Goal: Task Accomplishment & Management: Manage account settings

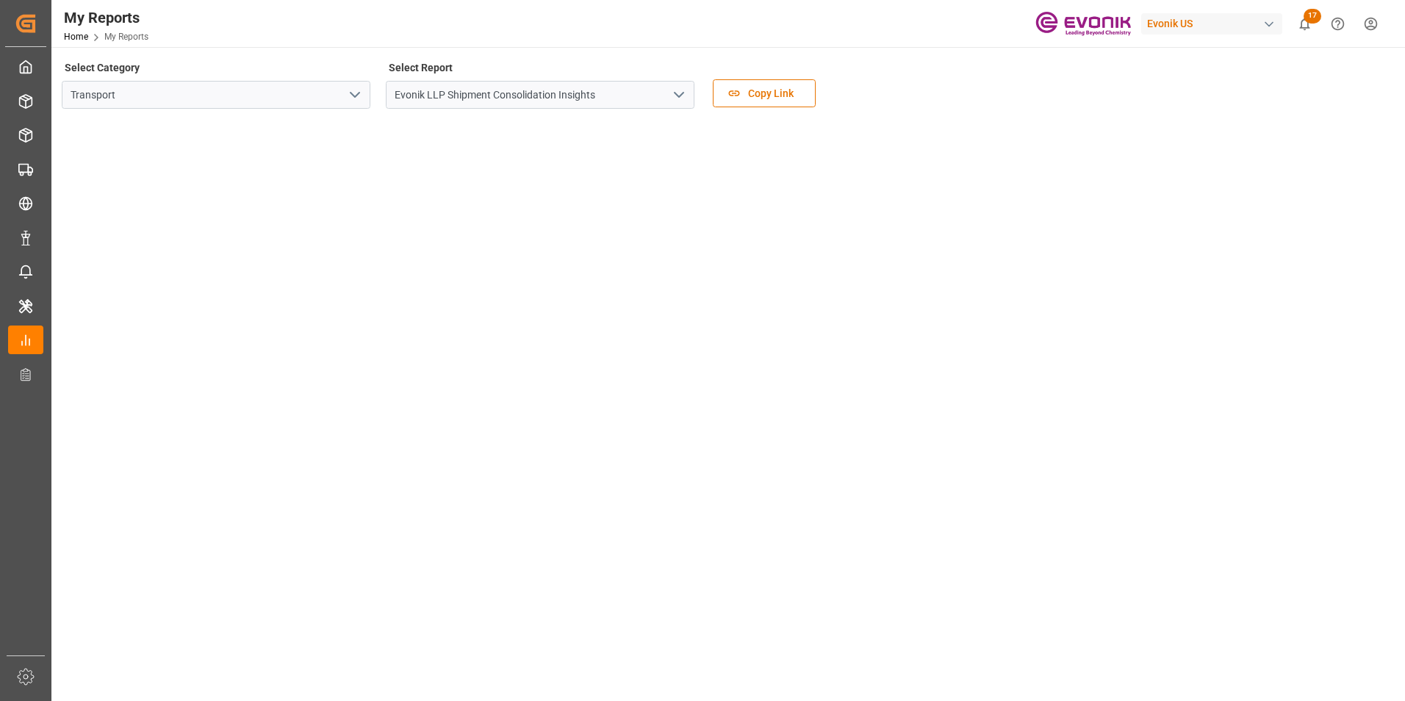
scroll to position [170, 0]
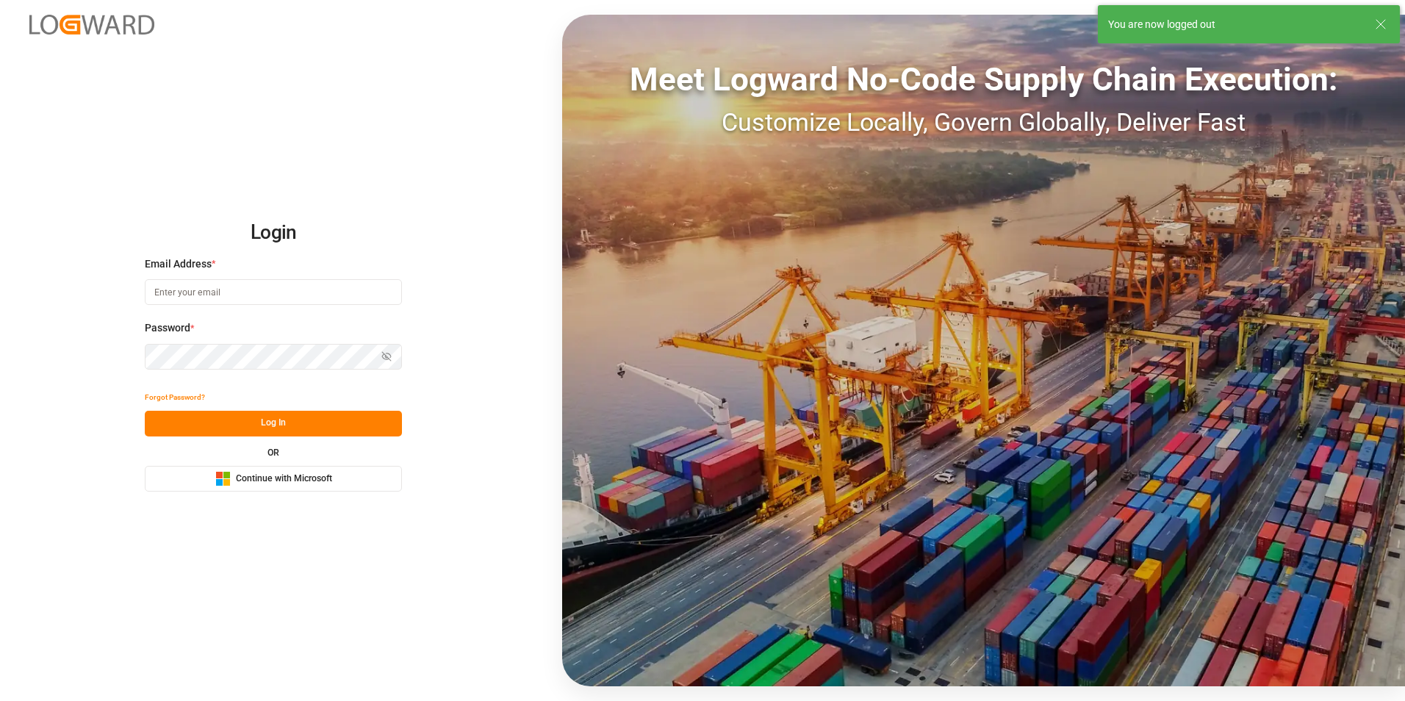
type input "[PERSON_NAME][EMAIL_ADDRESS][DOMAIN_NAME]"
click at [259, 418] on button "Log In" at bounding box center [273, 424] width 257 height 26
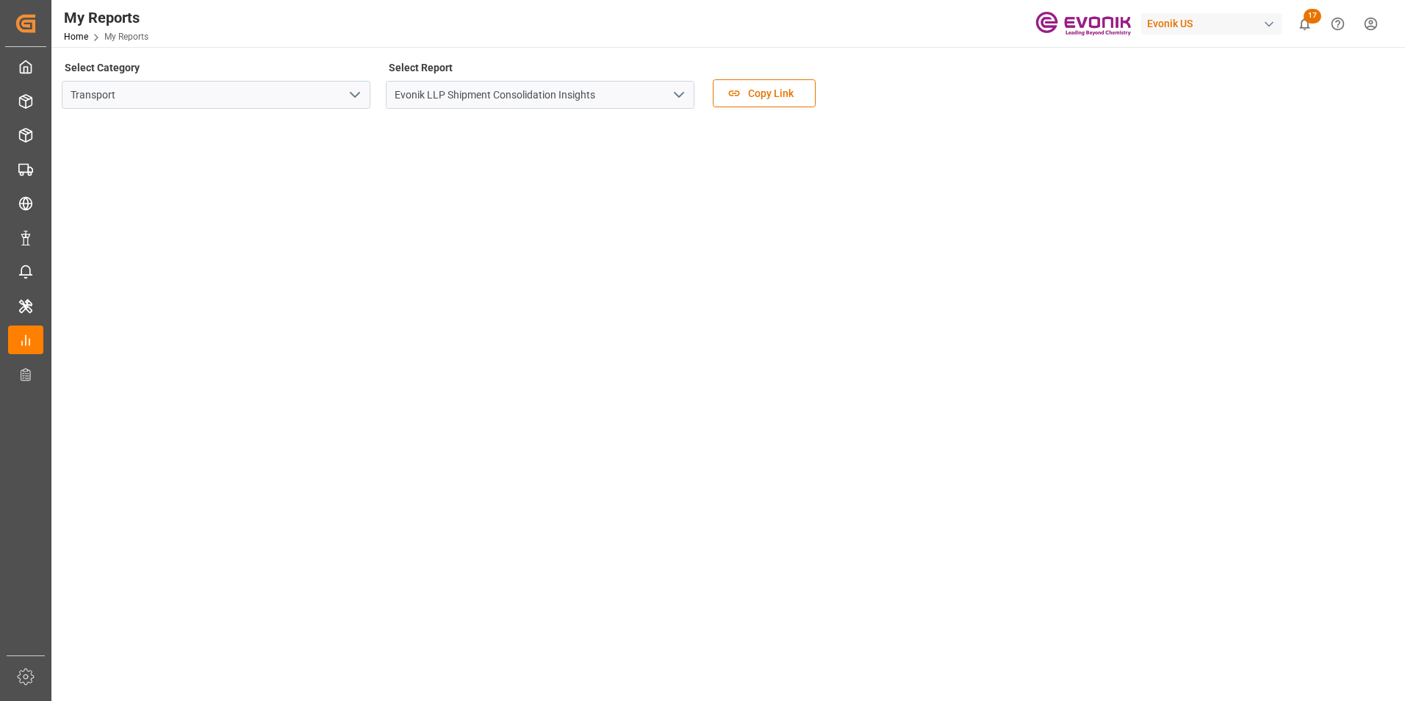
scroll to position [74, 0]
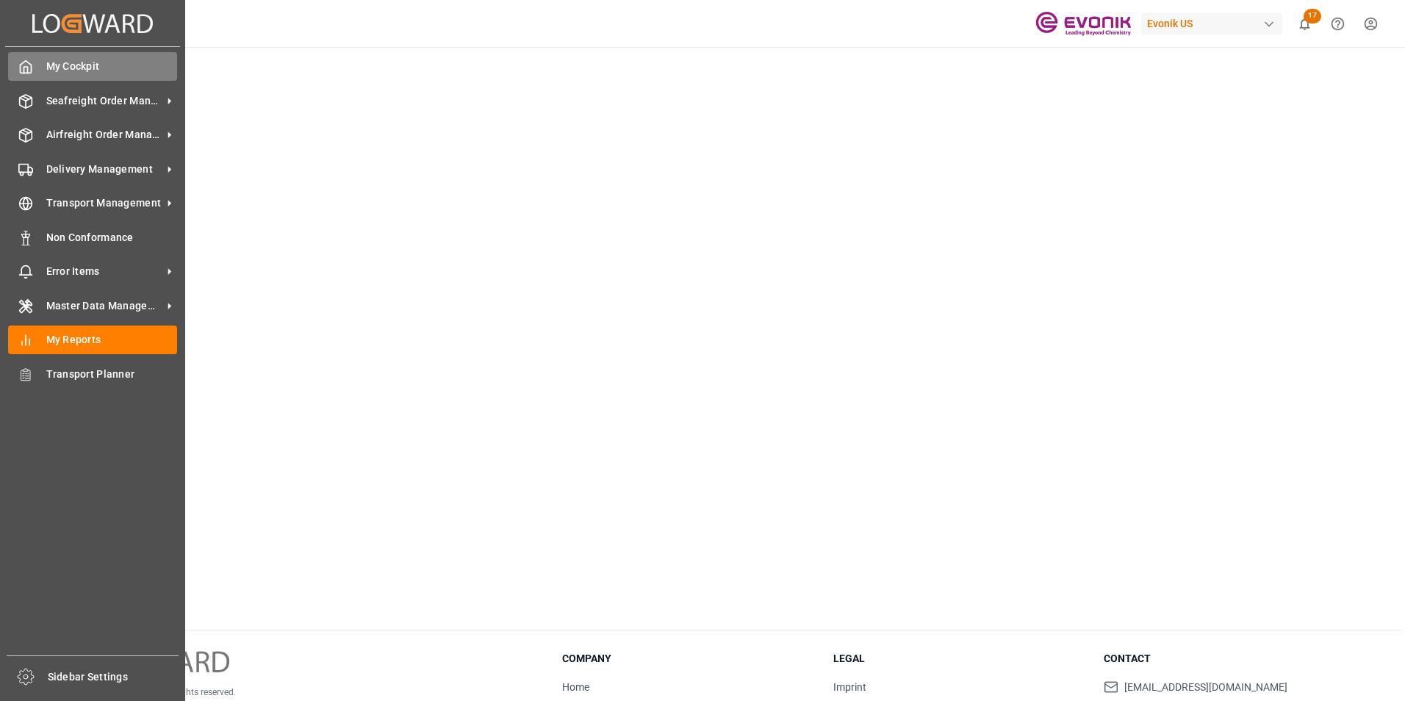
click at [48, 60] on span "My Cockpit" at bounding box center [112, 66] width 132 height 15
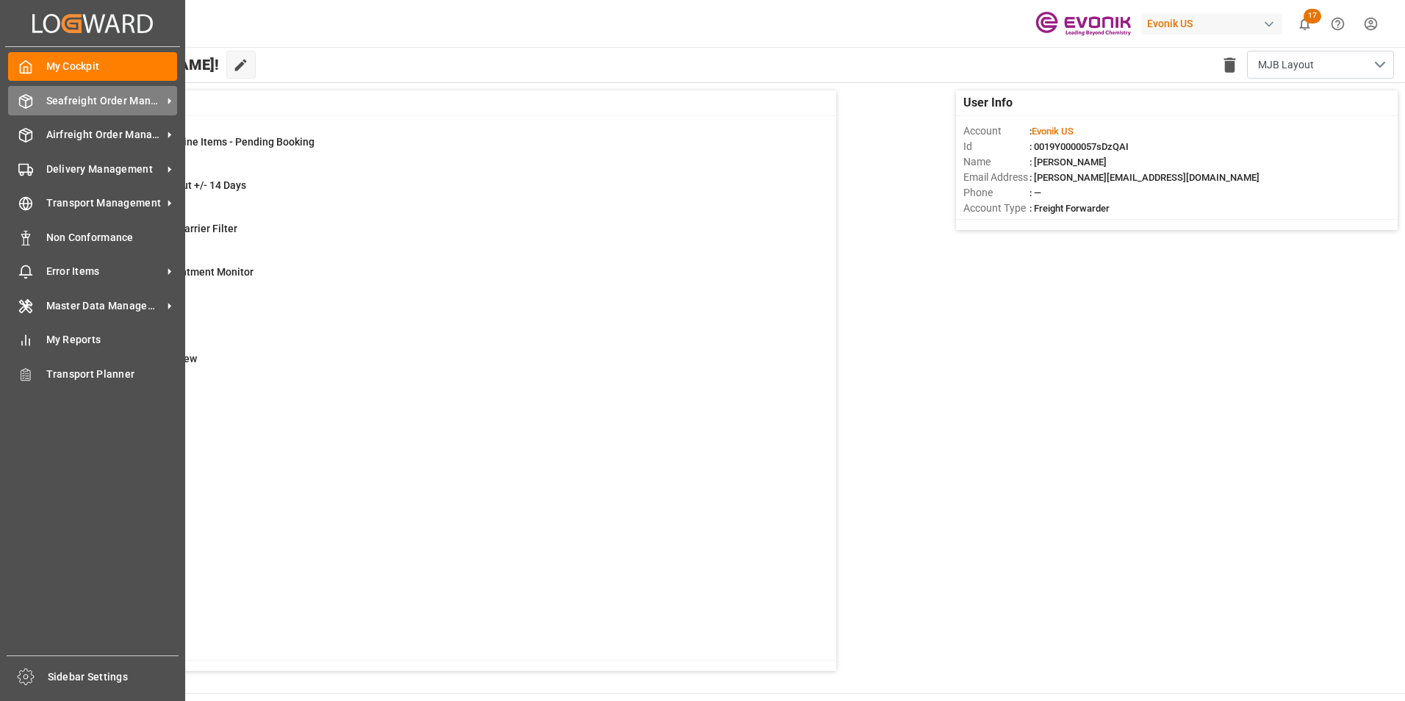
click at [96, 95] on span "Seafreight Order Management" at bounding box center [104, 100] width 116 height 15
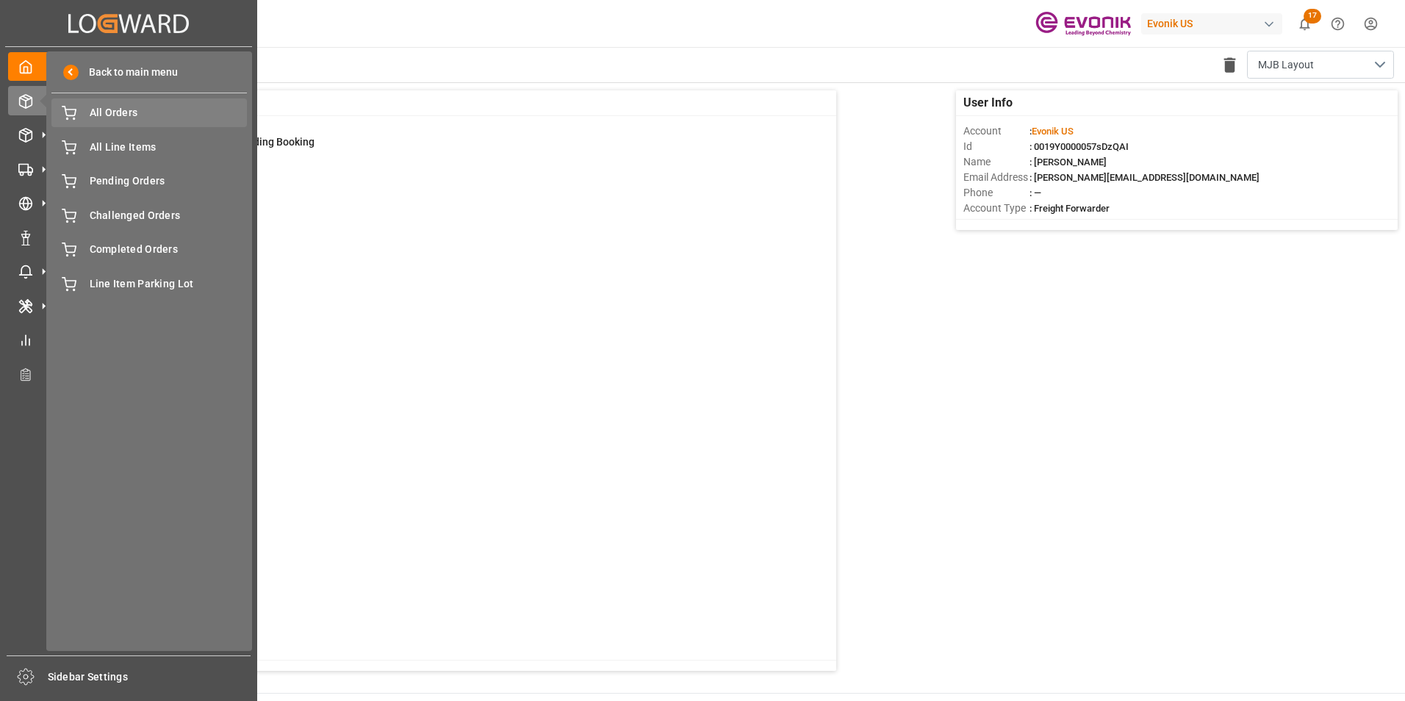
click at [118, 112] on span "All Orders" at bounding box center [169, 112] width 158 height 15
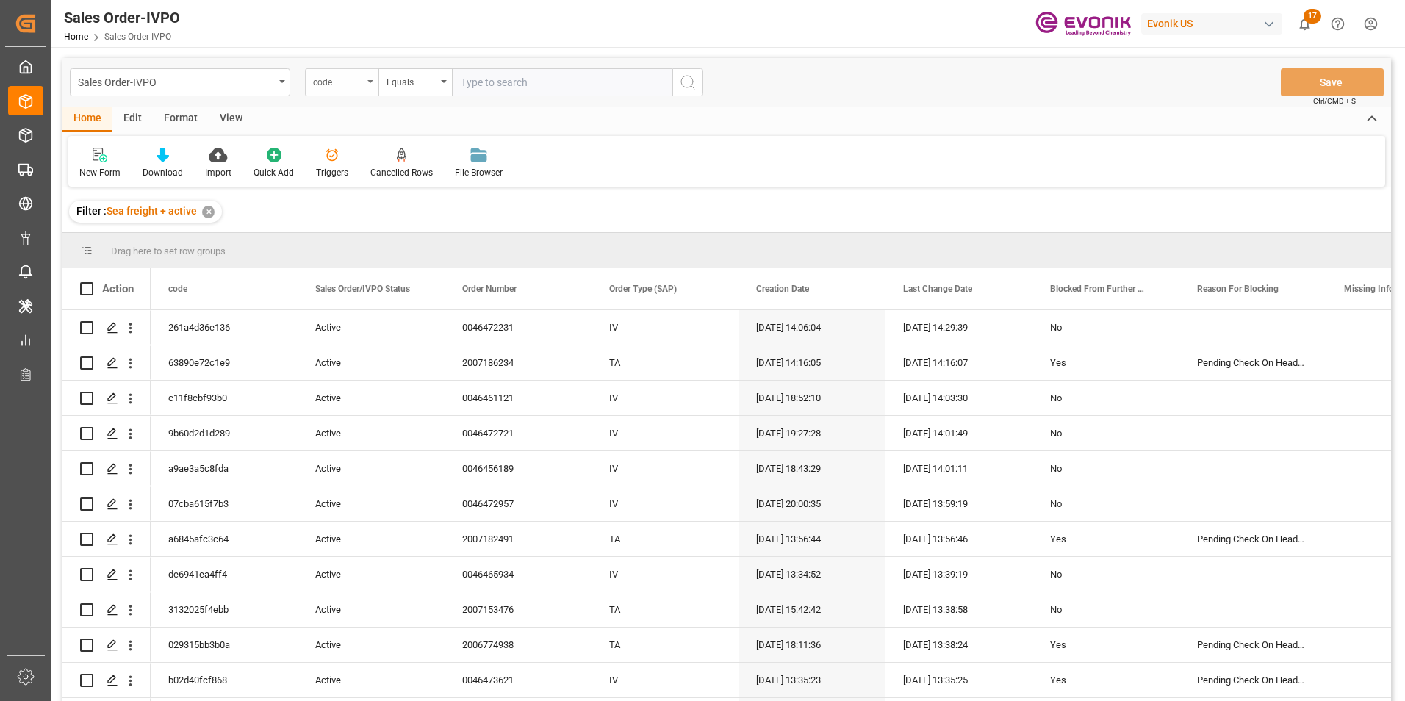
click at [370, 79] on div "code" at bounding box center [342, 82] width 74 height 28
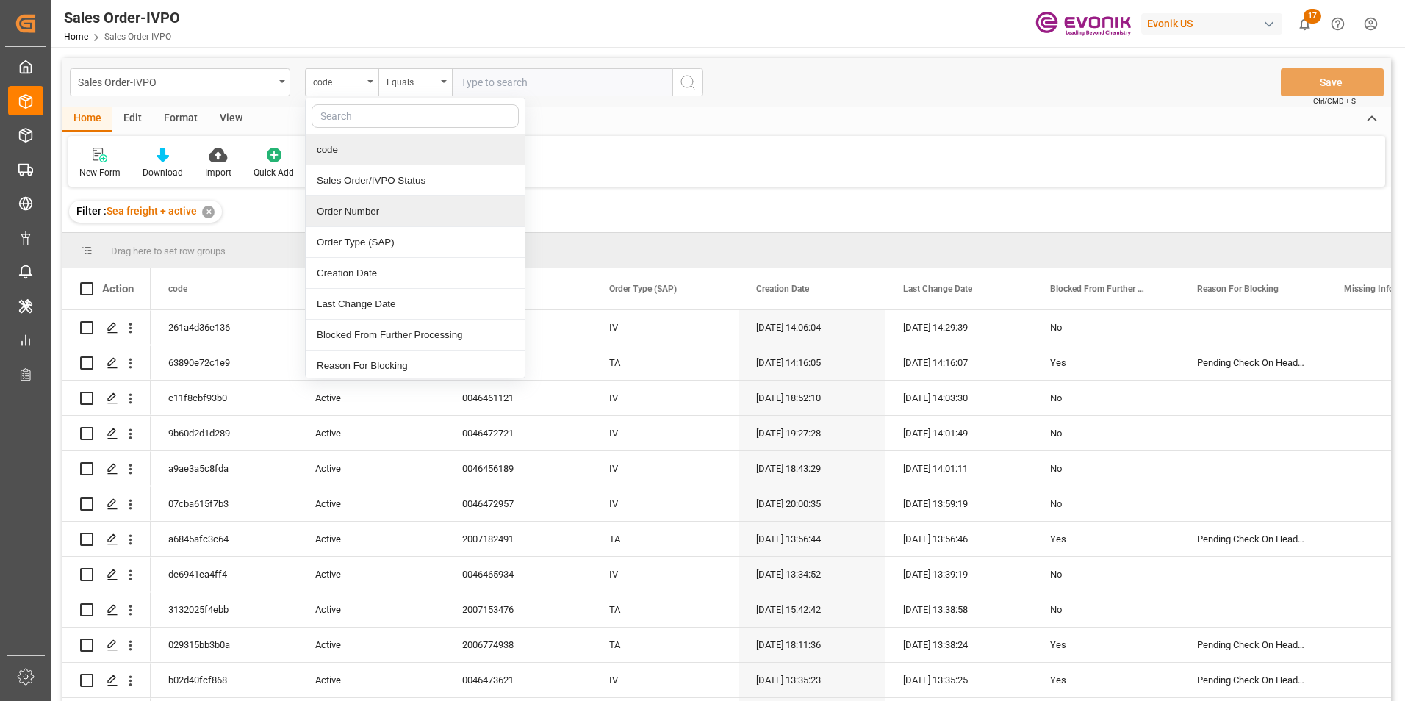
click at [353, 209] on div "Order Number" at bounding box center [415, 211] width 219 height 31
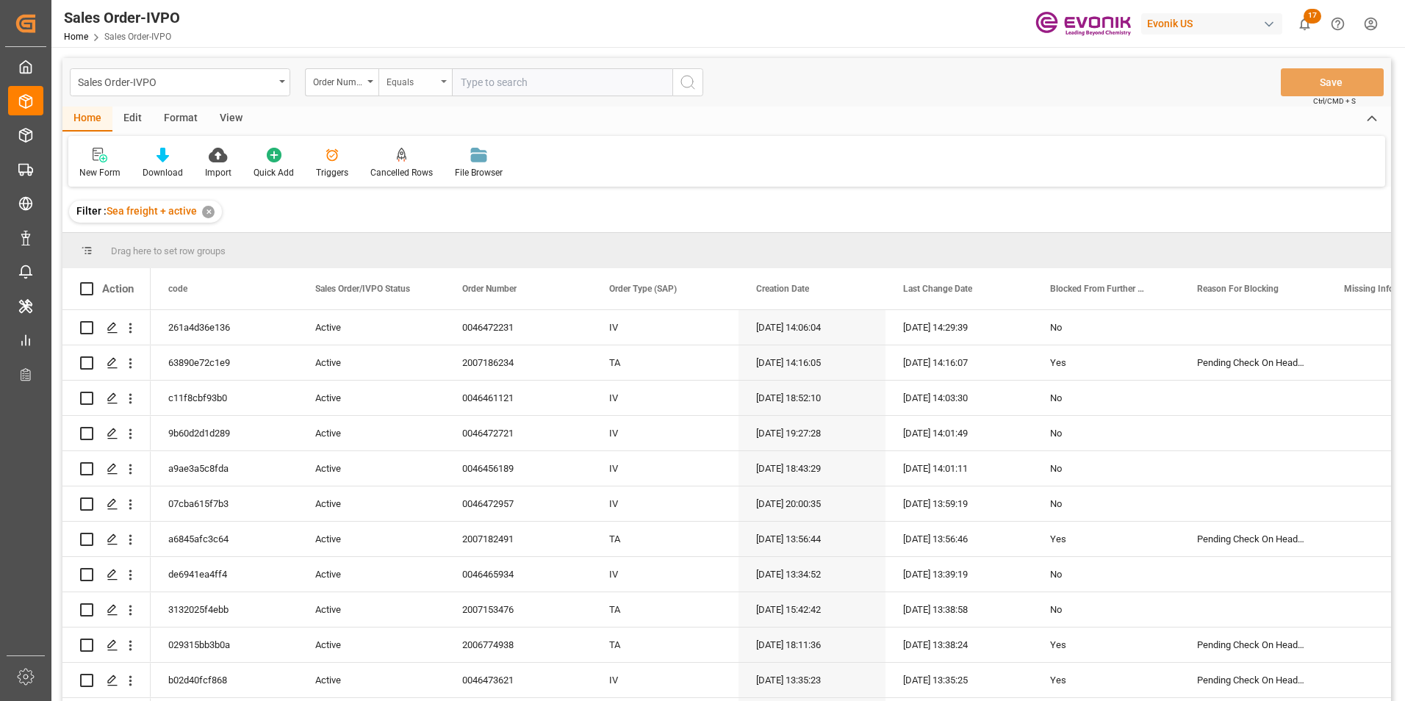
click at [445, 81] on icon "open menu" at bounding box center [444, 81] width 6 height 3
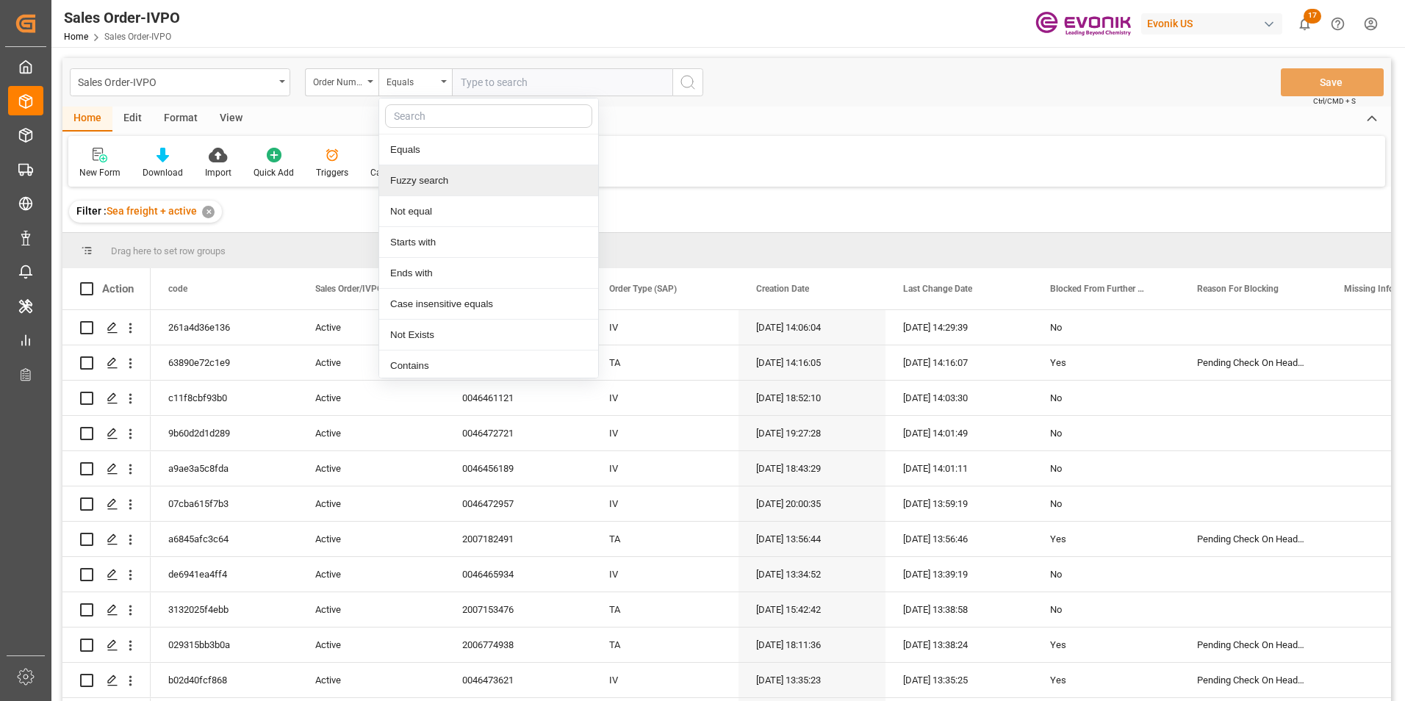
click at [419, 181] on div "Fuzzy search" at bounding box center [488, 180] width 219 height 31
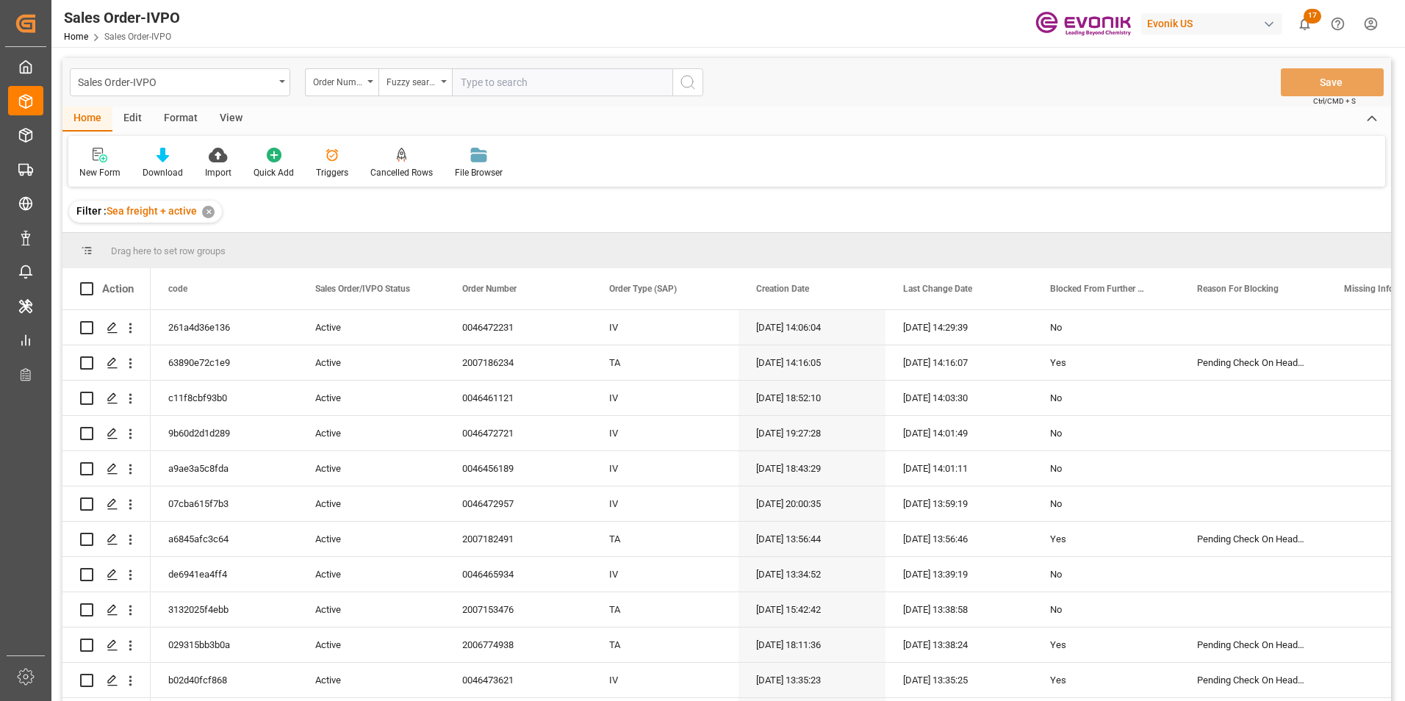
click at [502, 79] on input "text" at bounding box center [562, 82] width 221 height 28
paste input "2007147880"
type input "2007147880"
click at [688, 82] on icon "search button" at bounding box center [688, 83] width 18 height 18
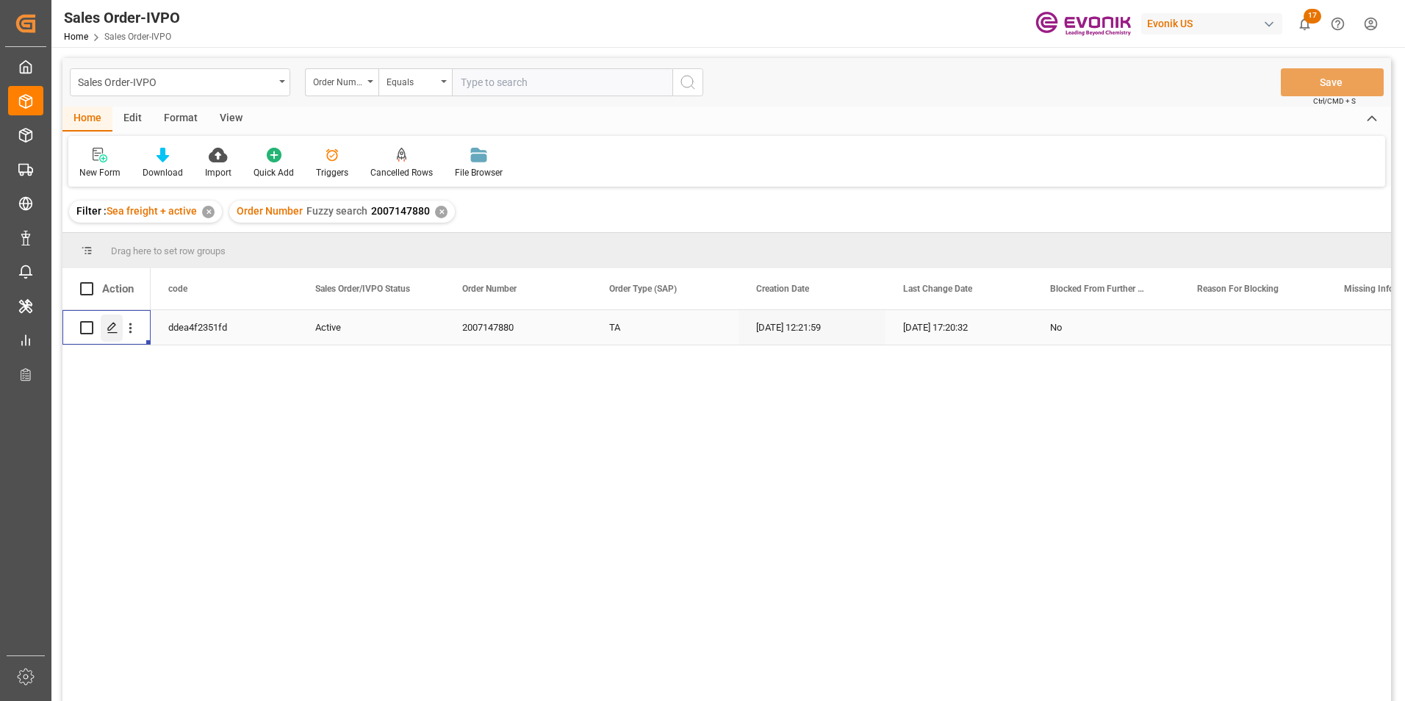
click at [115, 329] on icon "Press SPACE to select this row." at bounding box center [113, 328] width 12 height 12
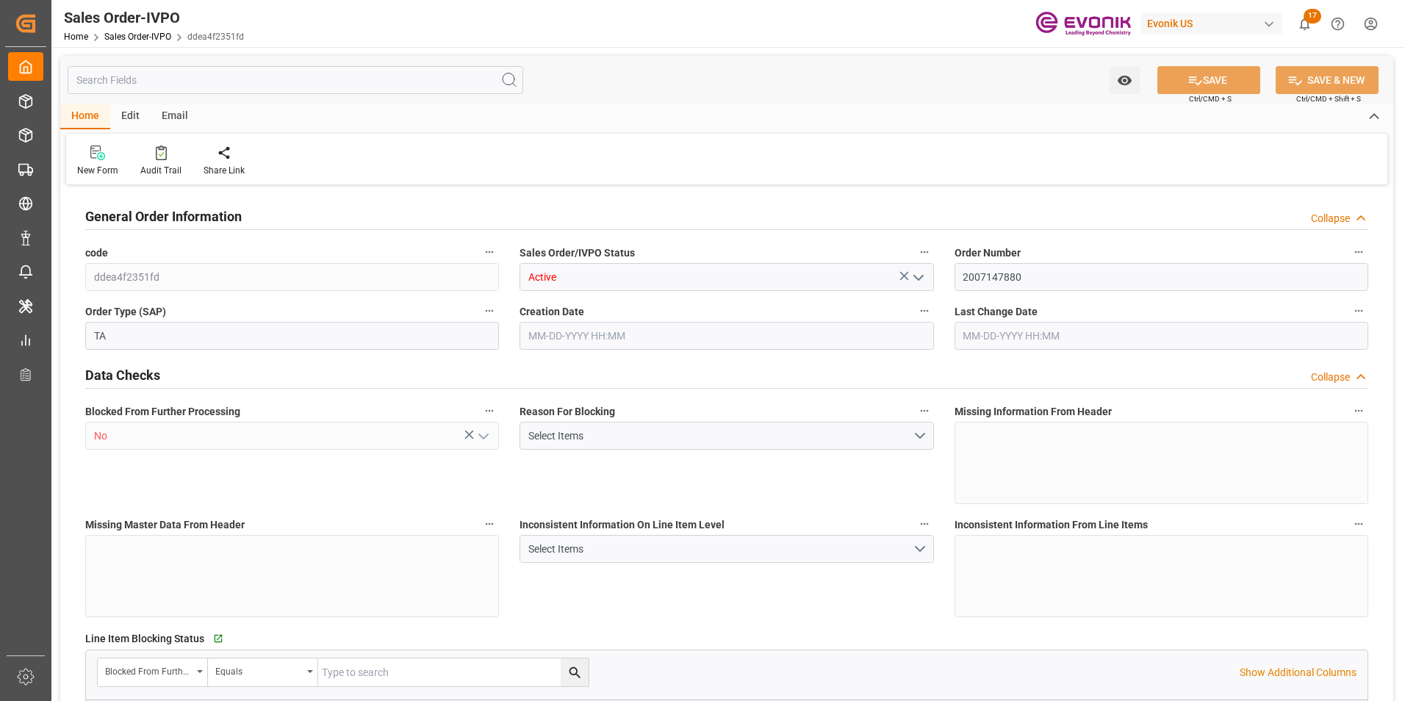
type input "BRRIO"
type input "0"
type input "1"
type input "2"
type input "20000"
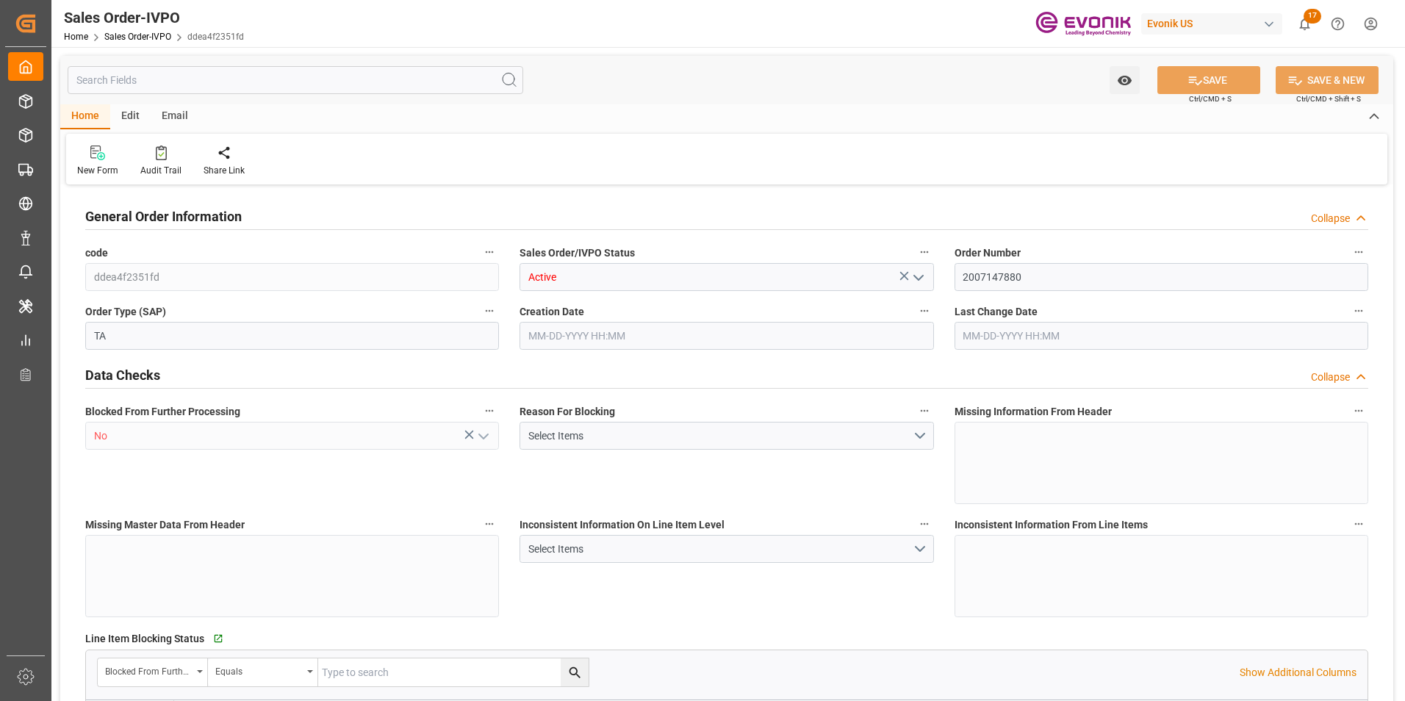
type input "0"
type input "17000"
type input "30"
type input "[DATE] 12:21"
type input "[DATE] 17:20"
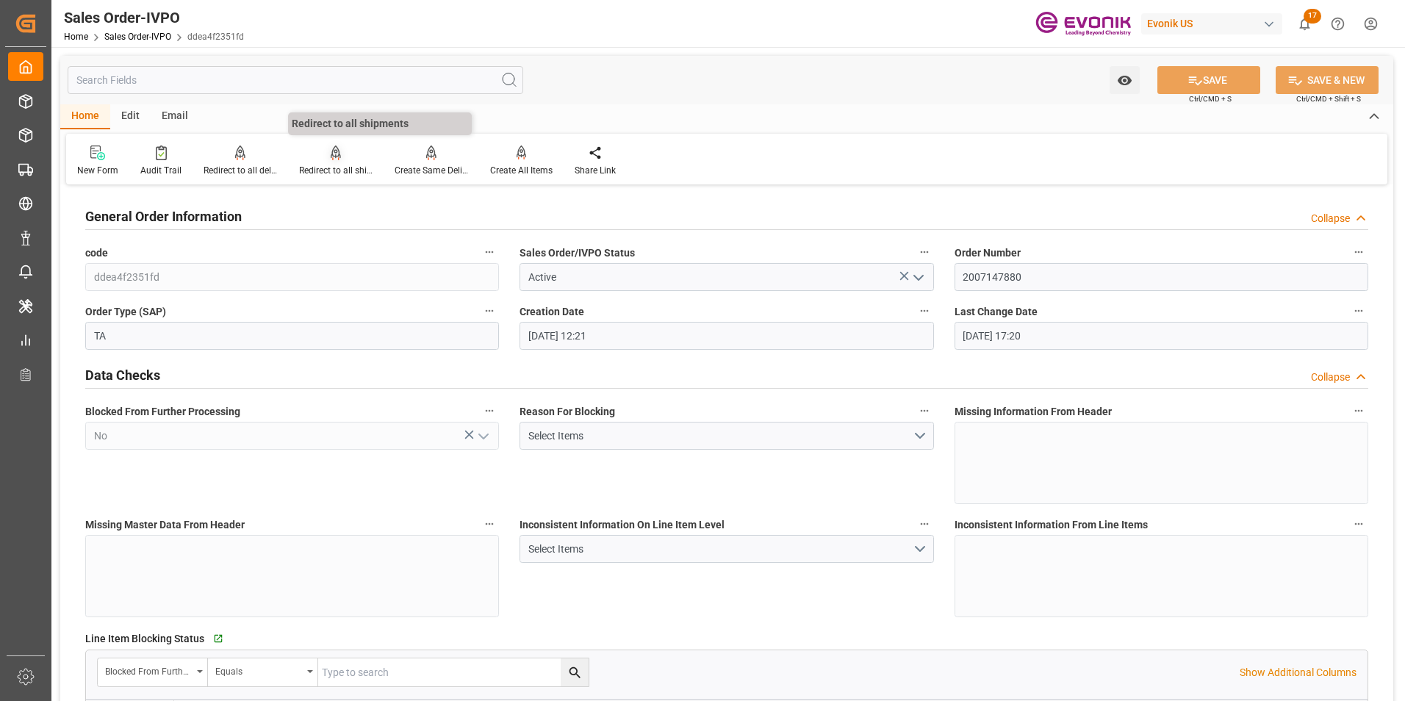
click at [331, 151] on icon at bounding box center [336, 153] width 10 height 15
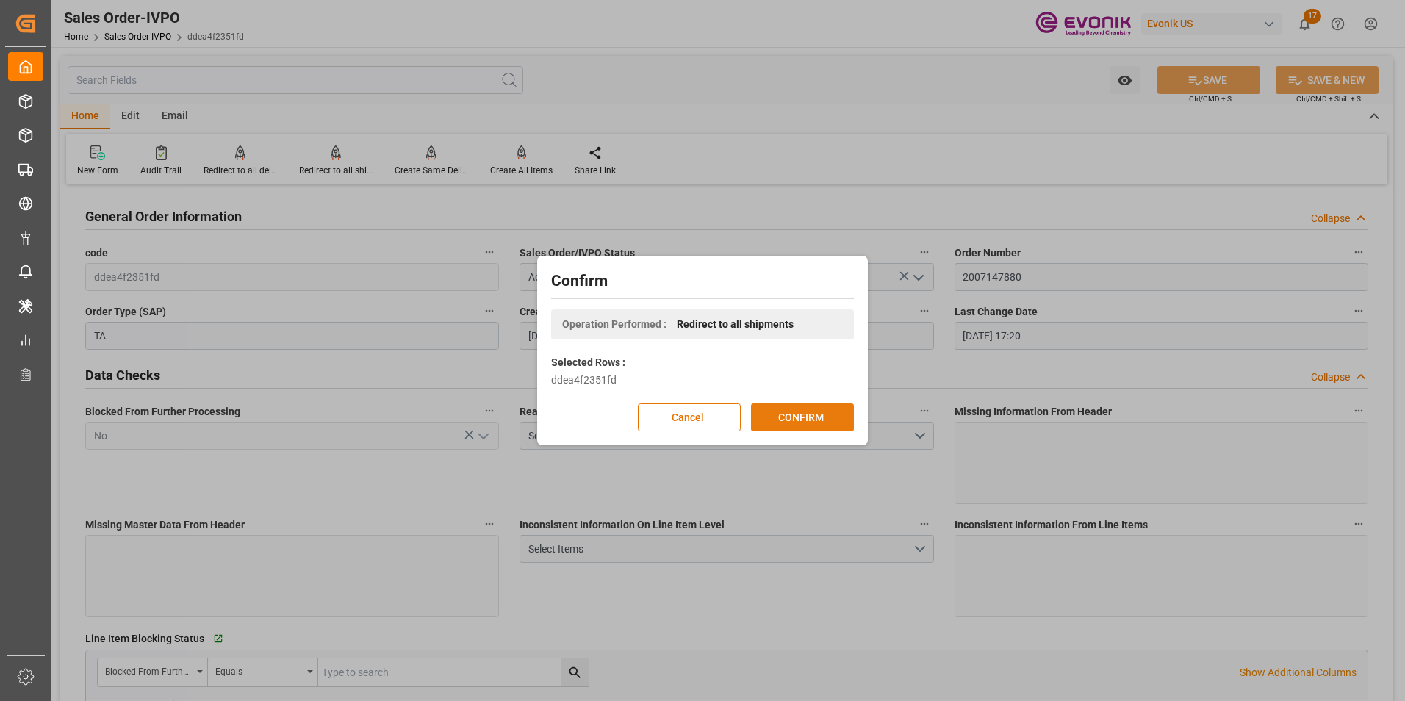
click at [818, 410] on button "CONFIRM" at bounding box center [802, 418] width 103 height 28
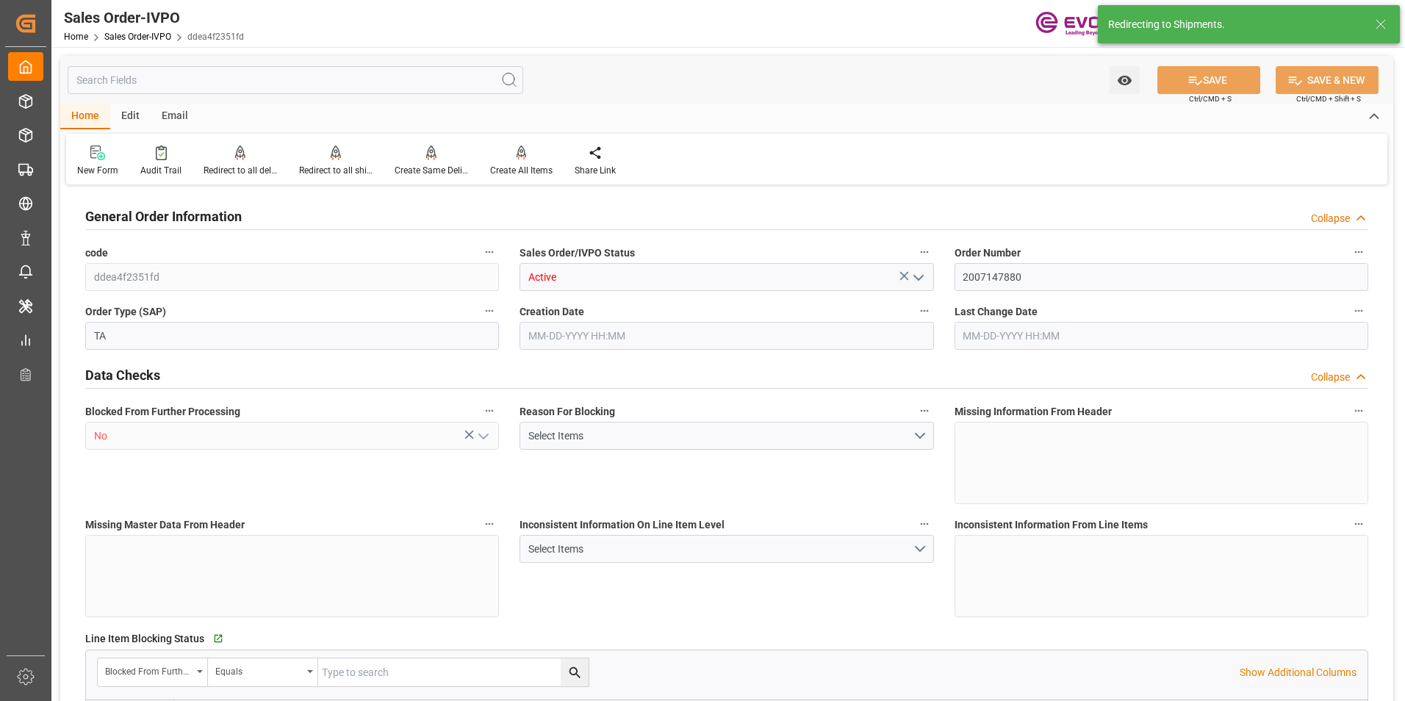
type input "BRRIO"
type input "0"
type input "1"
type input "2"
type input "20000"
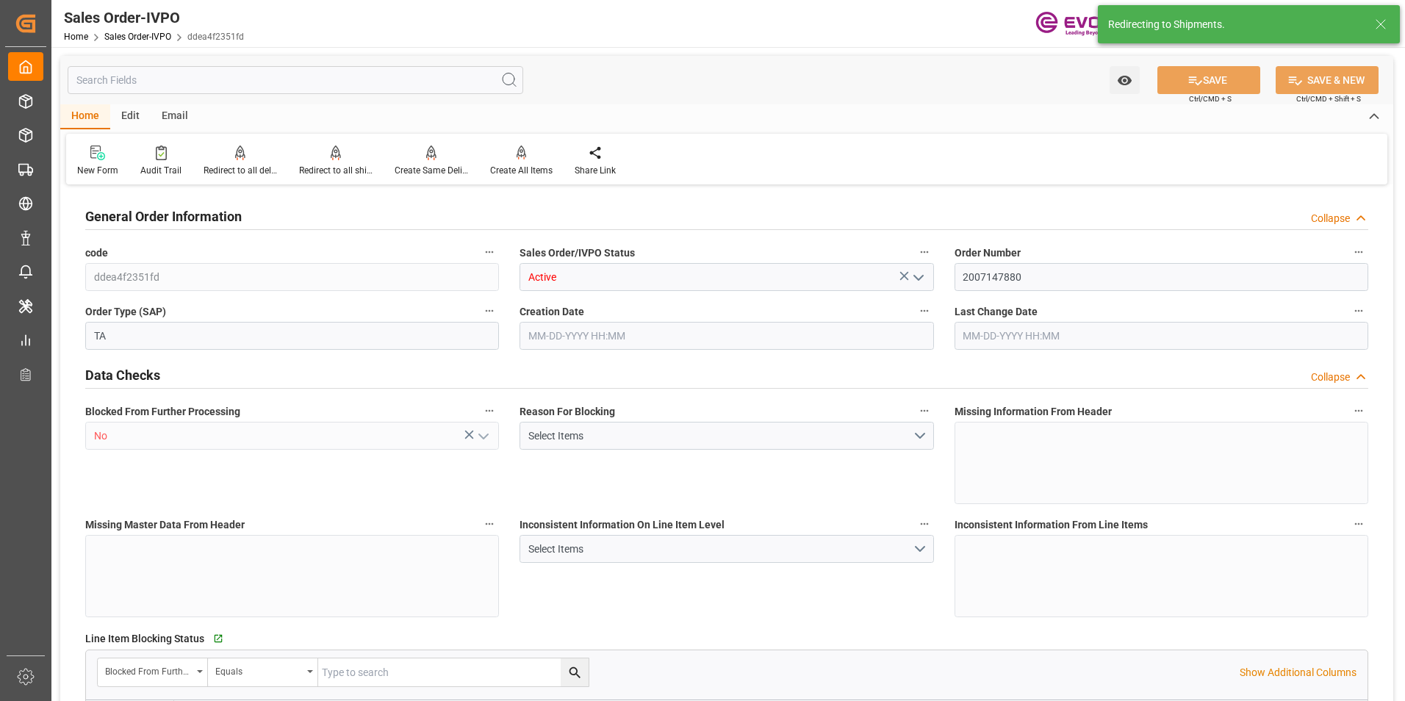
type input "0"
type input "17000"
type input "30"
type input "[DATE] 12:21"
type input "[DATE] 17:20"
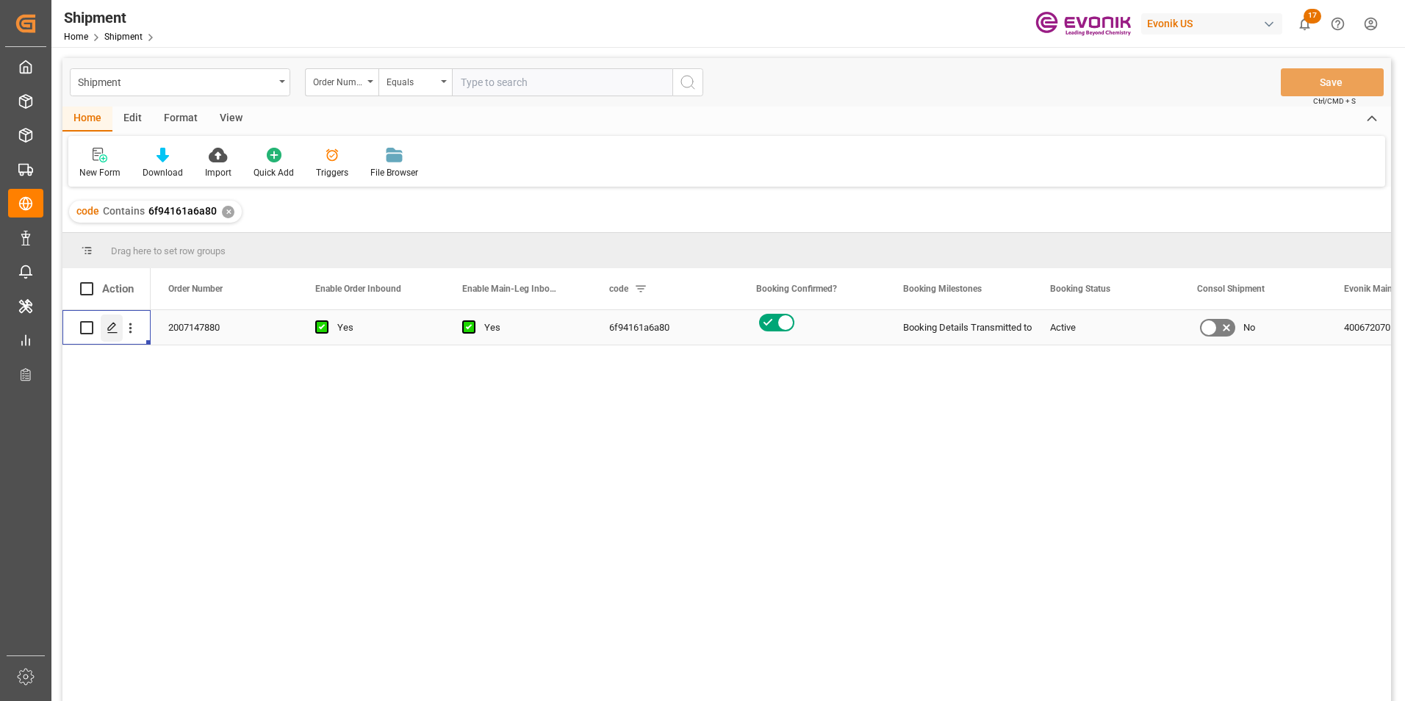
click at [110, 326] on polygon "Press SPACE to select this row." at bounding box center [111, 326] width 7 height 7
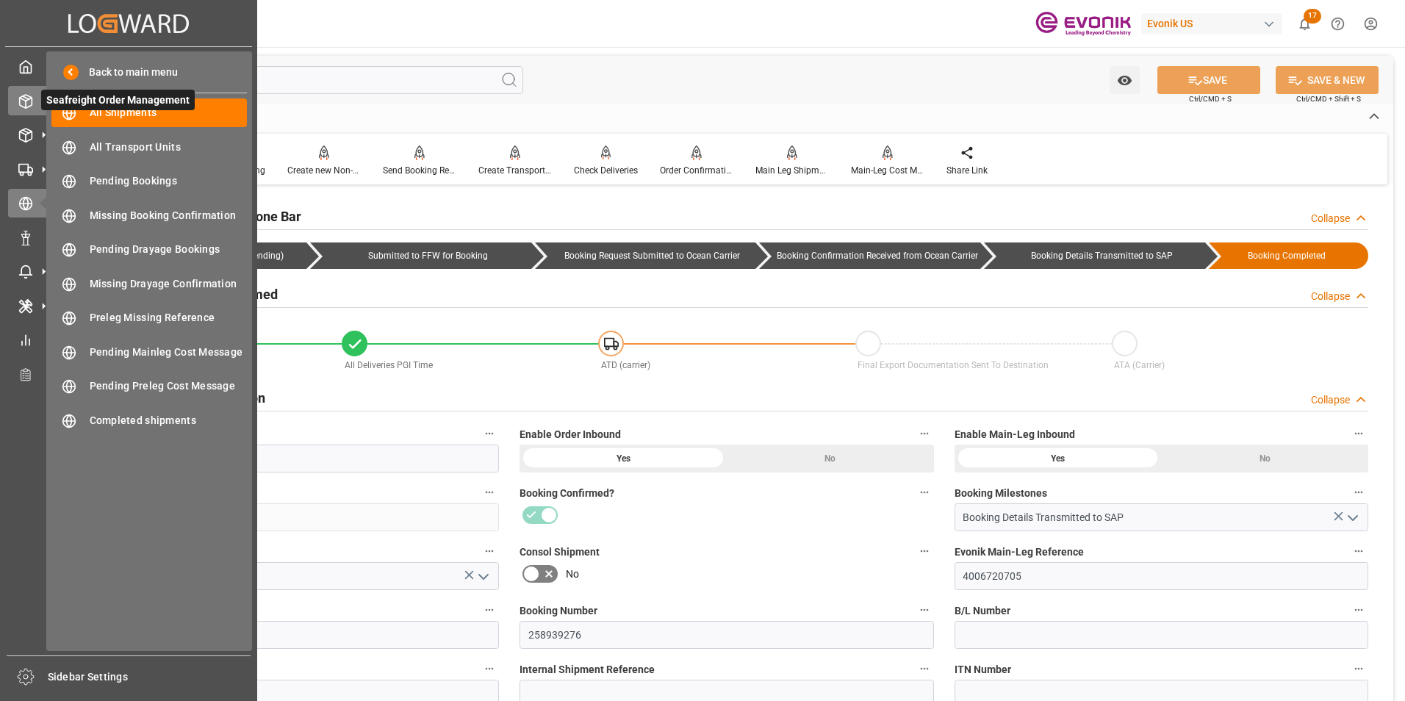
click at [25, 98] on icon at bounding box center [25, 101] width 15 height 15
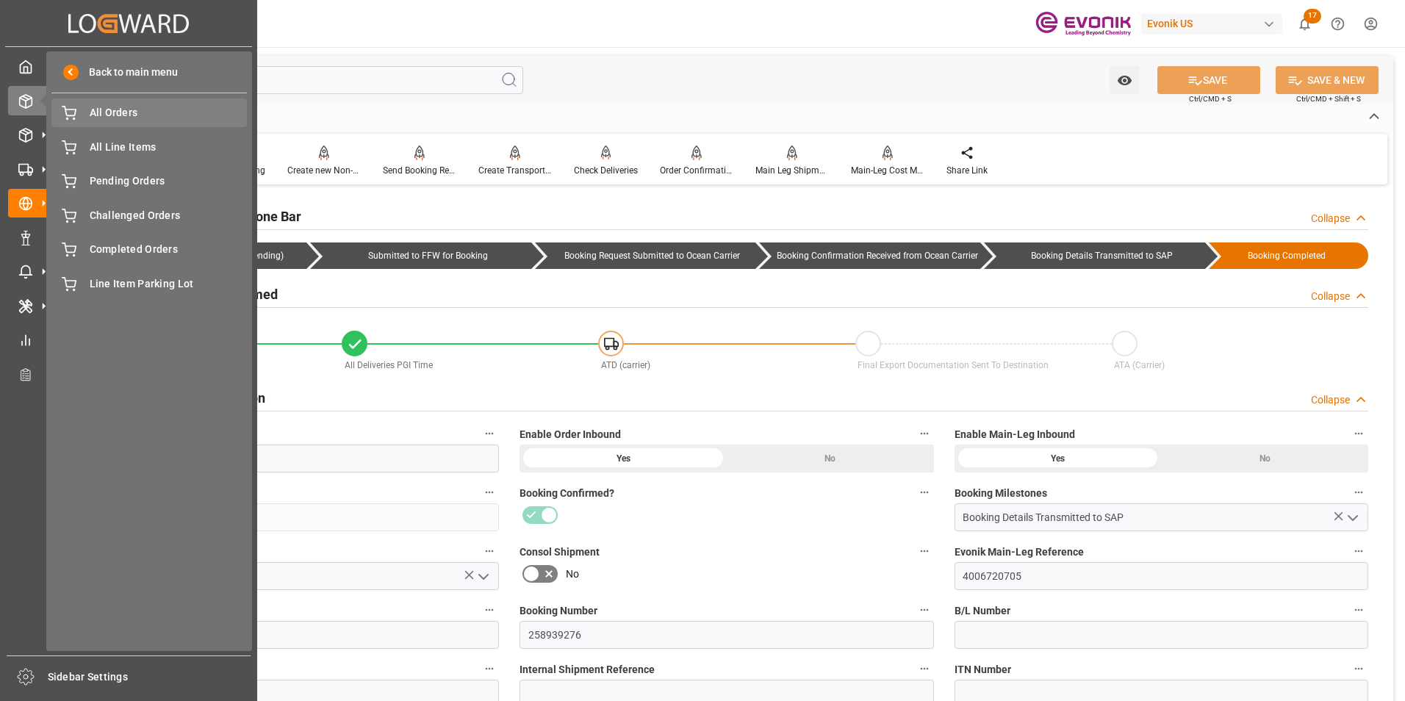
click at [112, 105] on span "All Orders" at bounding box center [169, 112] width 158 height 15
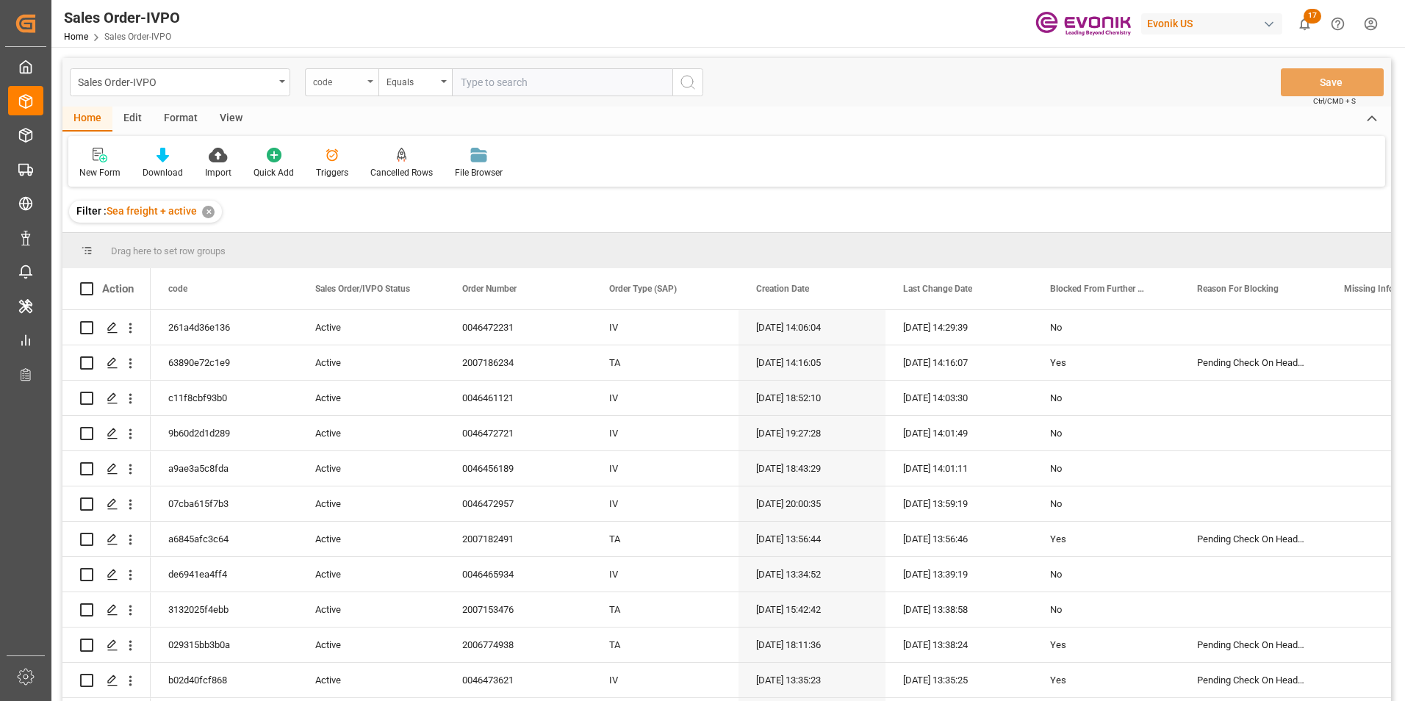
click at [372, 79] on div "code" at bounding box center [342, 82] width 74 height 28
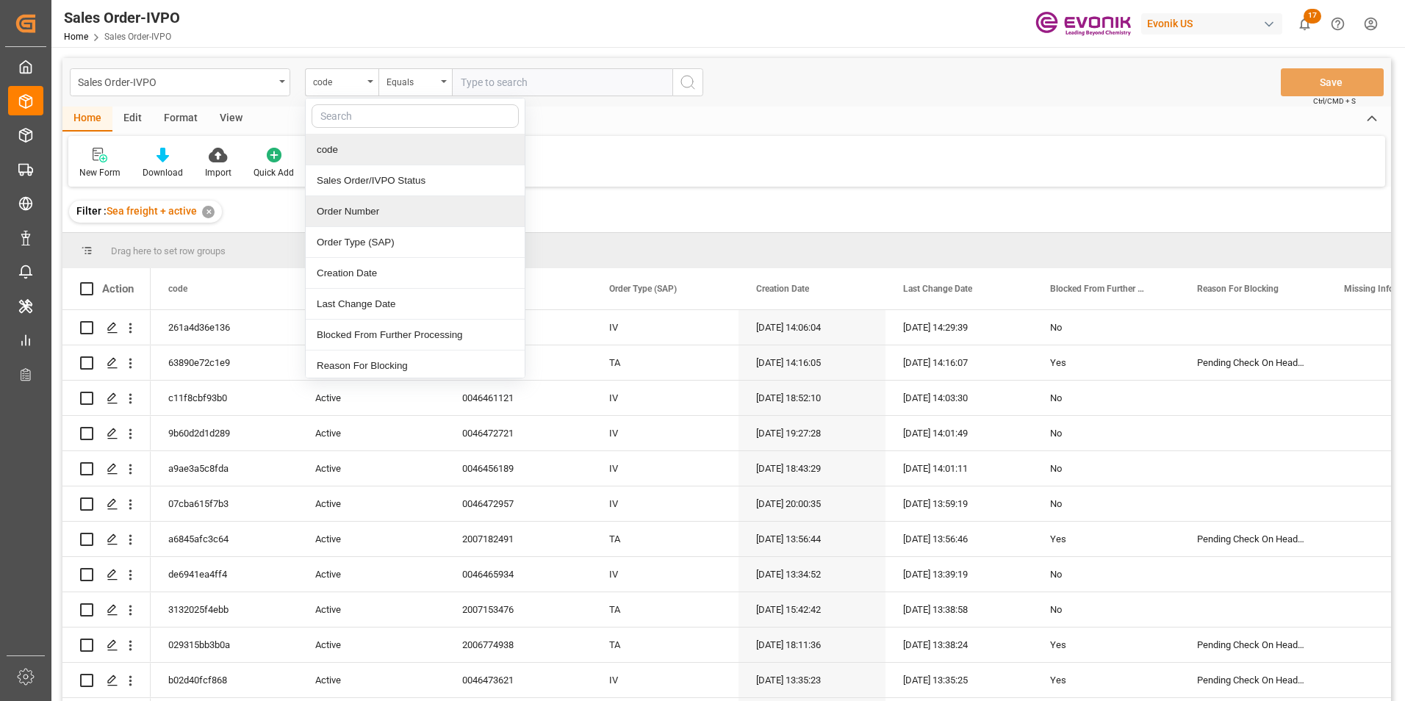
click at [342, 211] on div "Order Number" at bounding box center [415, 211] width 219 height 31
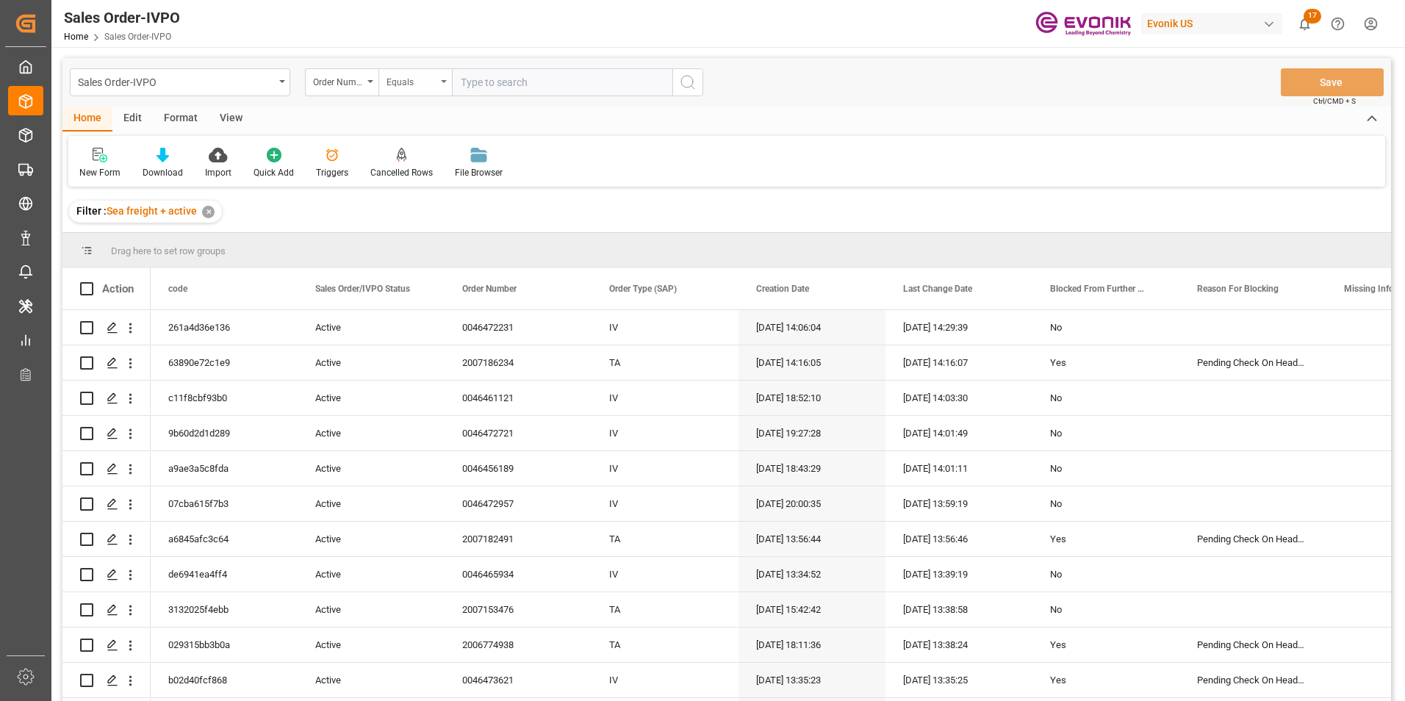
click at [446, 78] on div "Equals" at bounding box center [416, 82] width 74 height 28
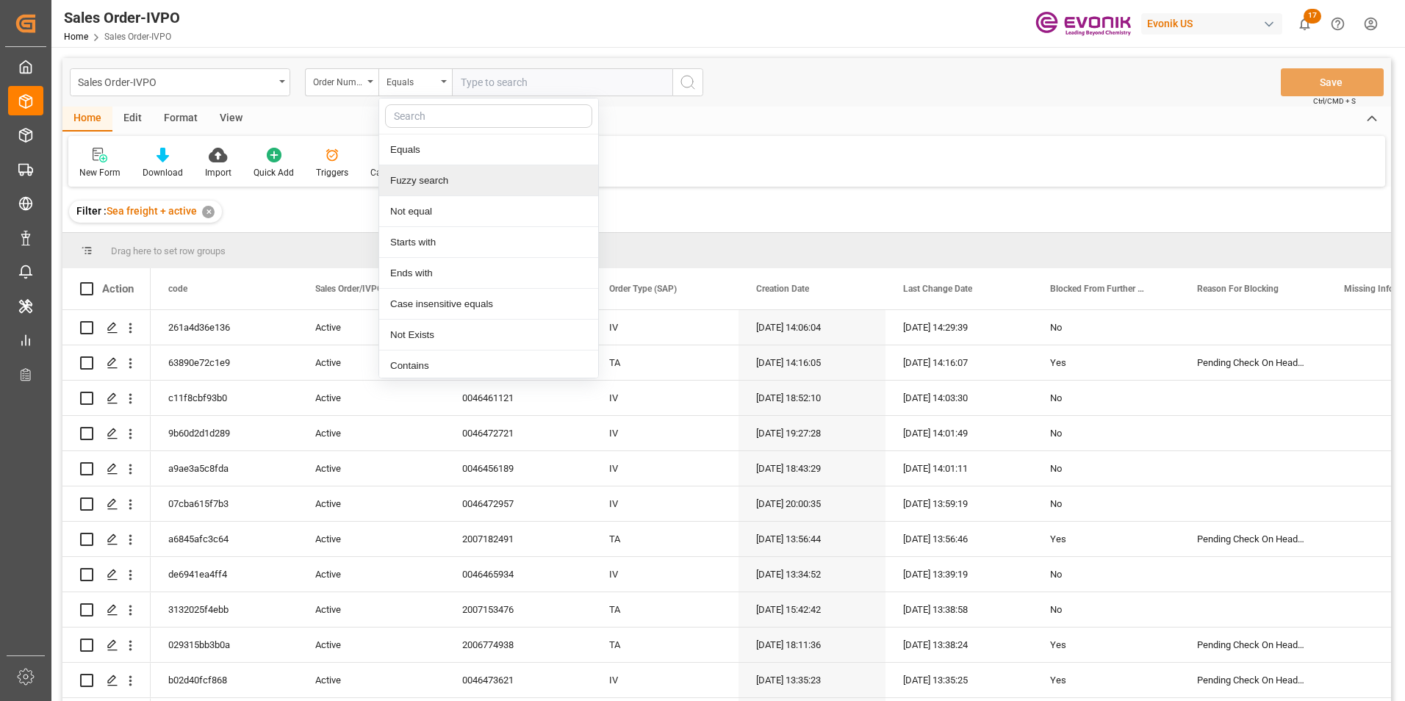
click at [410, 174] on div "Fuzzy search" at bounding box center [488, 180] width 219 height 31
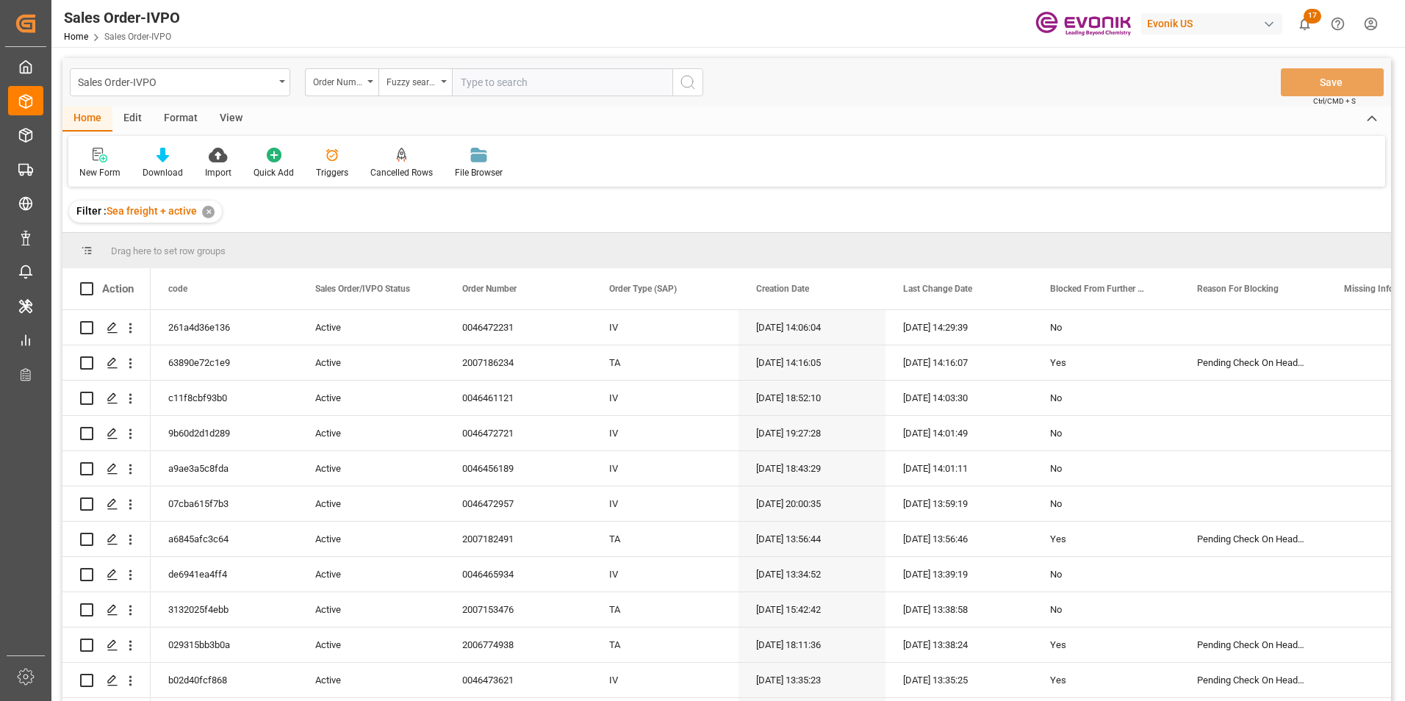
click at [508, 77] on input "text" at bounding box center [562, 82] width 221 height 28
paste input "46464928"
type input "46464928"
click at [692, 79] on icon "search button" at bounding box center [688, 83] width 18 height 18
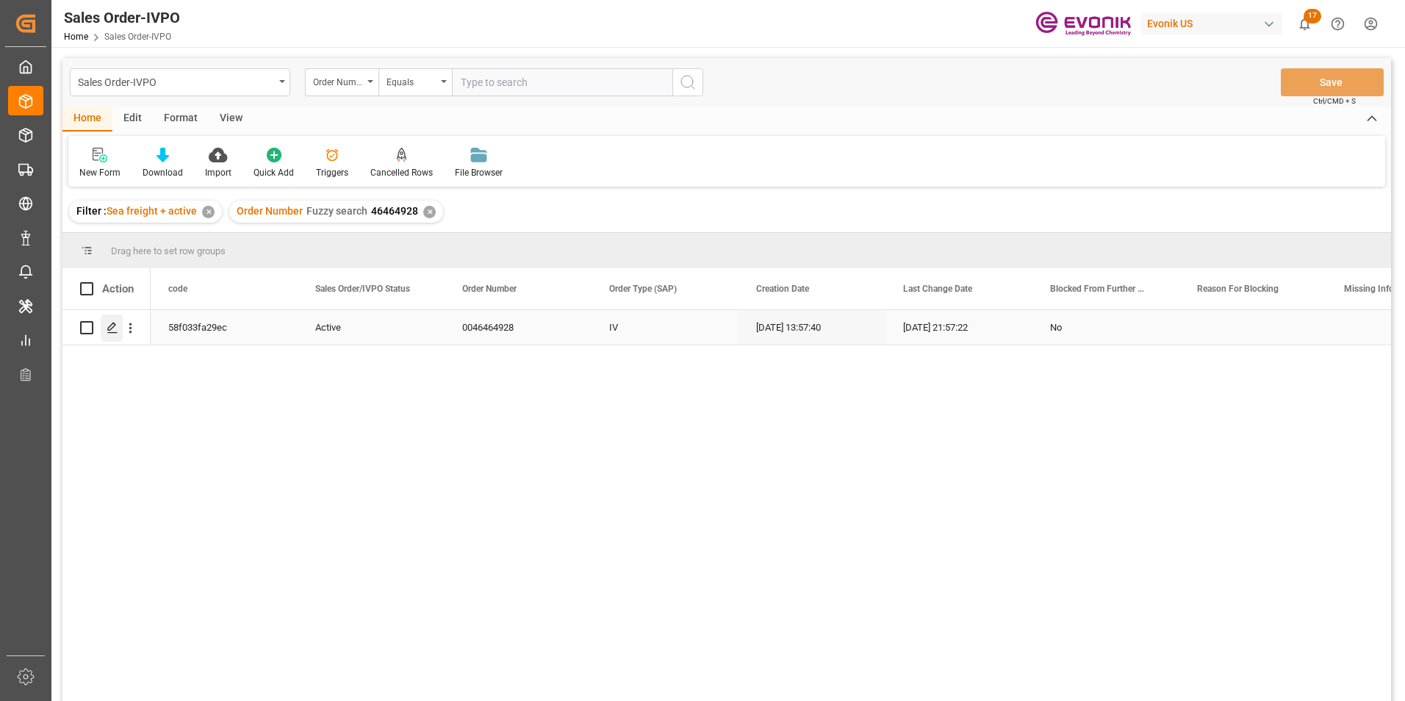
click at [111, 326] on polygon "Press SPACE to select this row." at bounding box center [111, 326] width 7 height 7
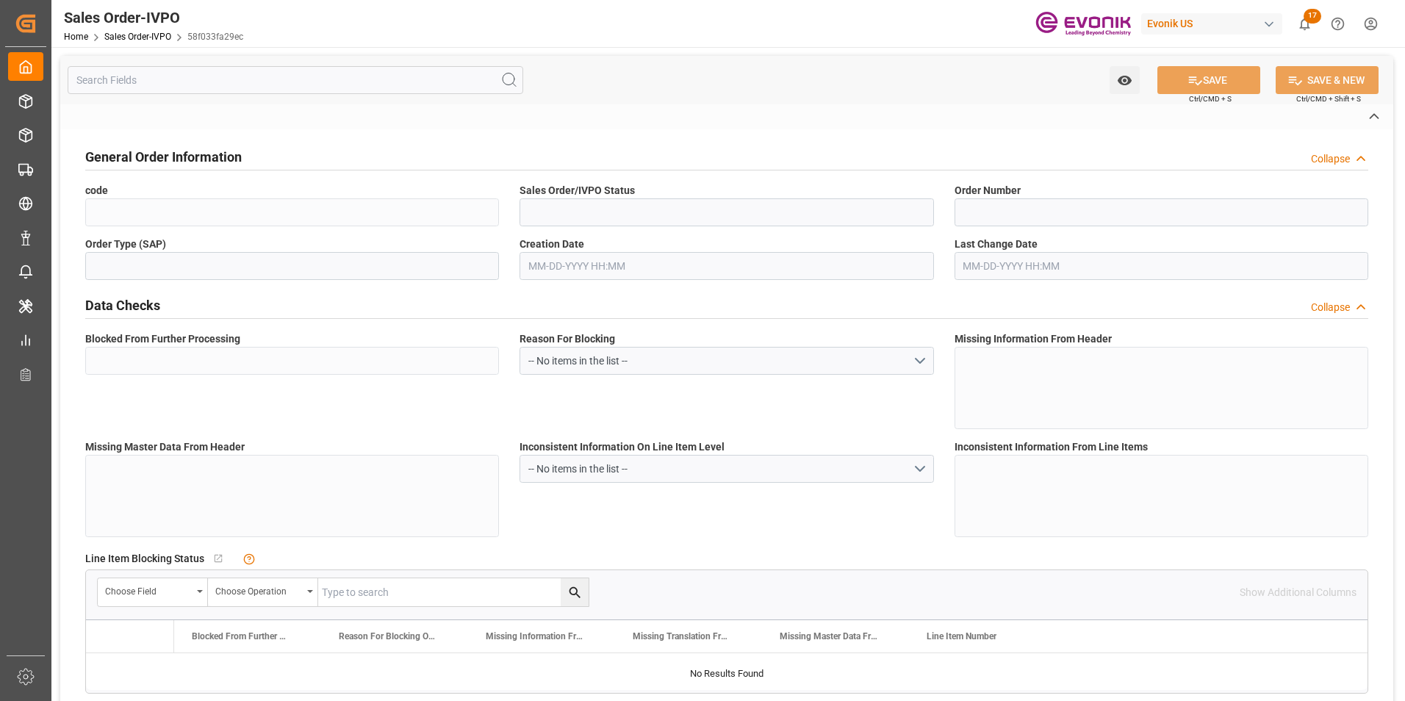
type input "58f033fa29ec"
type input "Active"
type input "0046464928"
type input "IV"
type input "No"
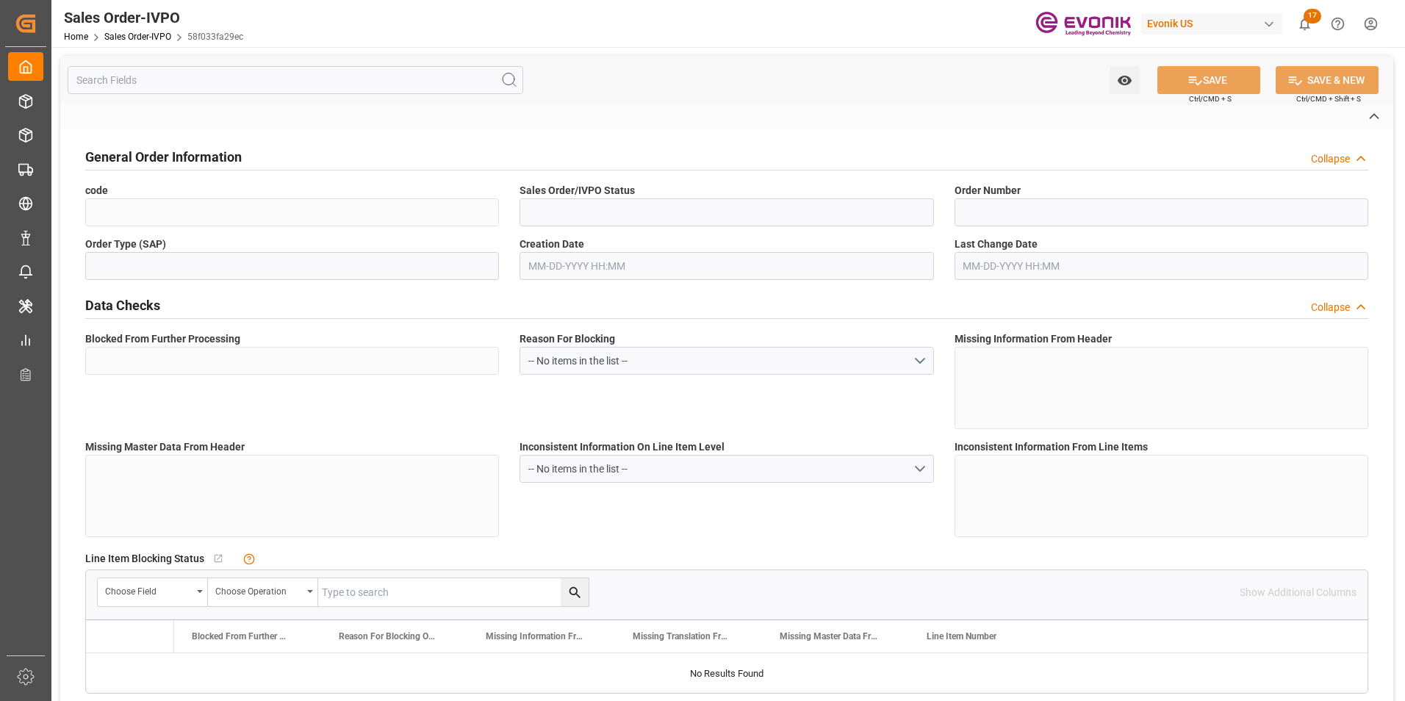
type input "P2P"
type input "45"
type input "FCL"
type input "0006"
type input "20GP"
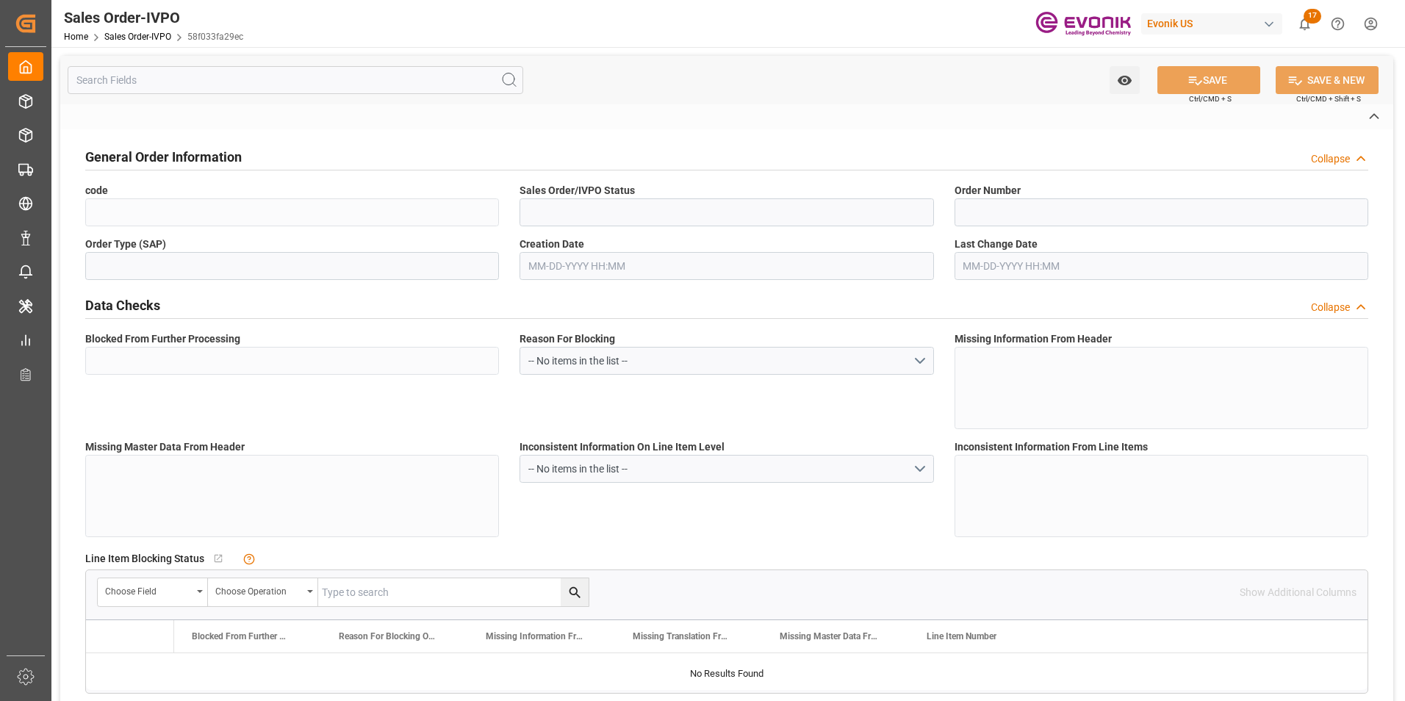
type textarea "No Tank Container"
type input "0046464928"
type input "39"
type input "SP CX ECA"
type input "Specialty Additives"
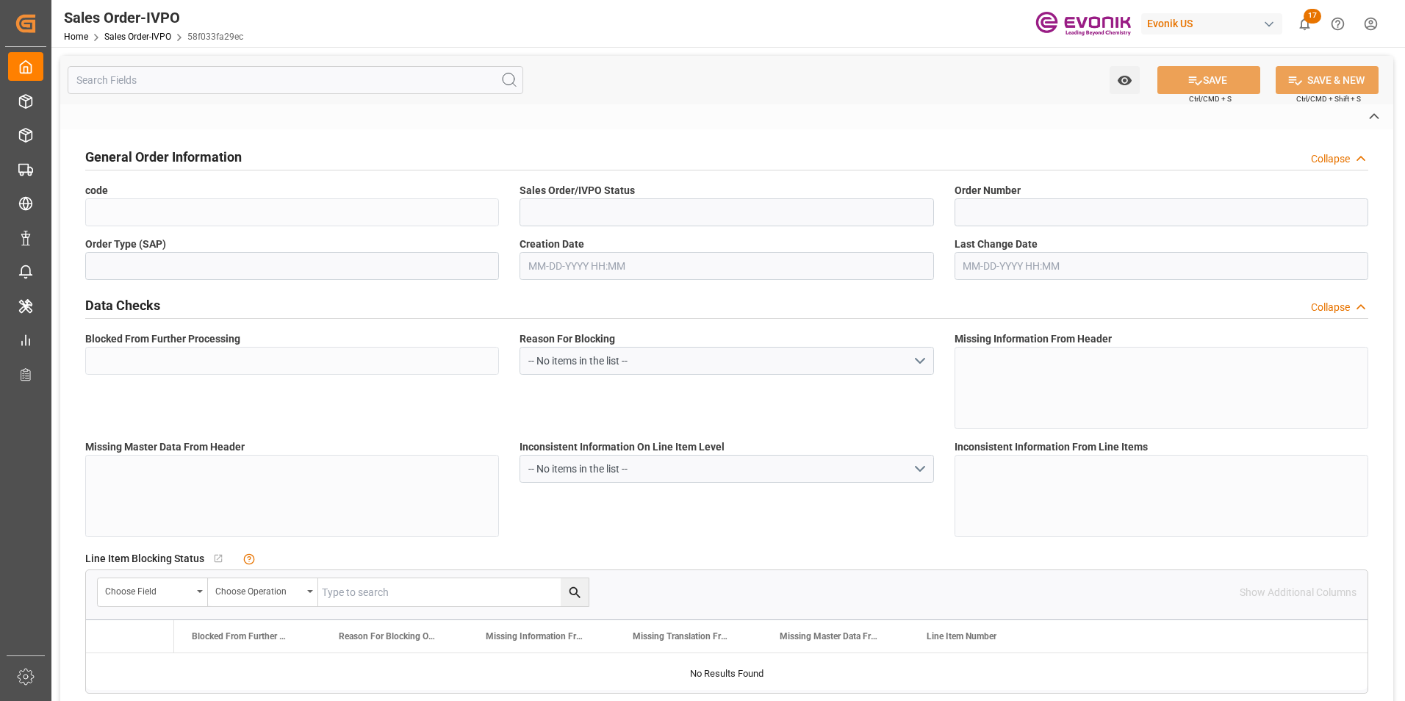
type input "DAP"
type input "Southampton"
type input "+44 (0) 161 2304357Fax No.:"
type input "alan.hodson-ridgway@evonik.com"
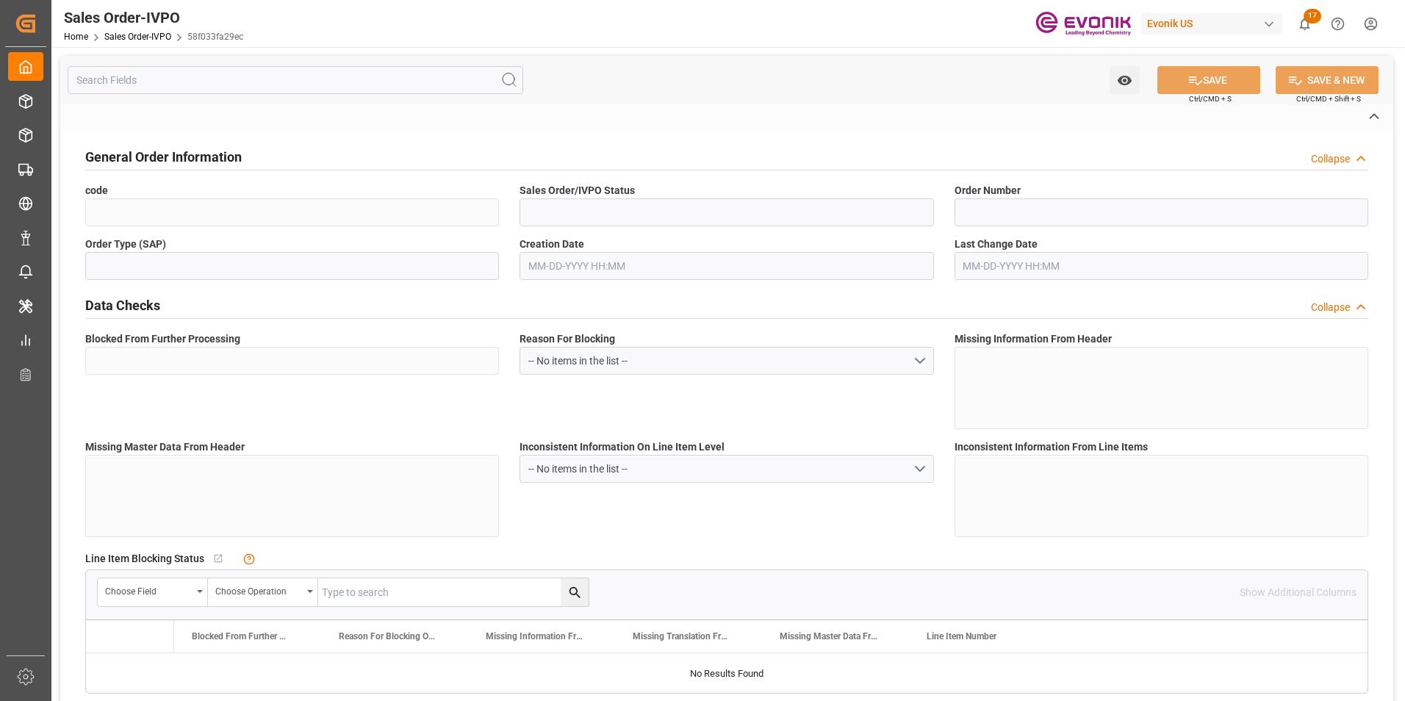
type textarea "Not required"
type textarea "Direct Consumer"
type textarea "Express release B/L"
type input "GB"
type input "Done"
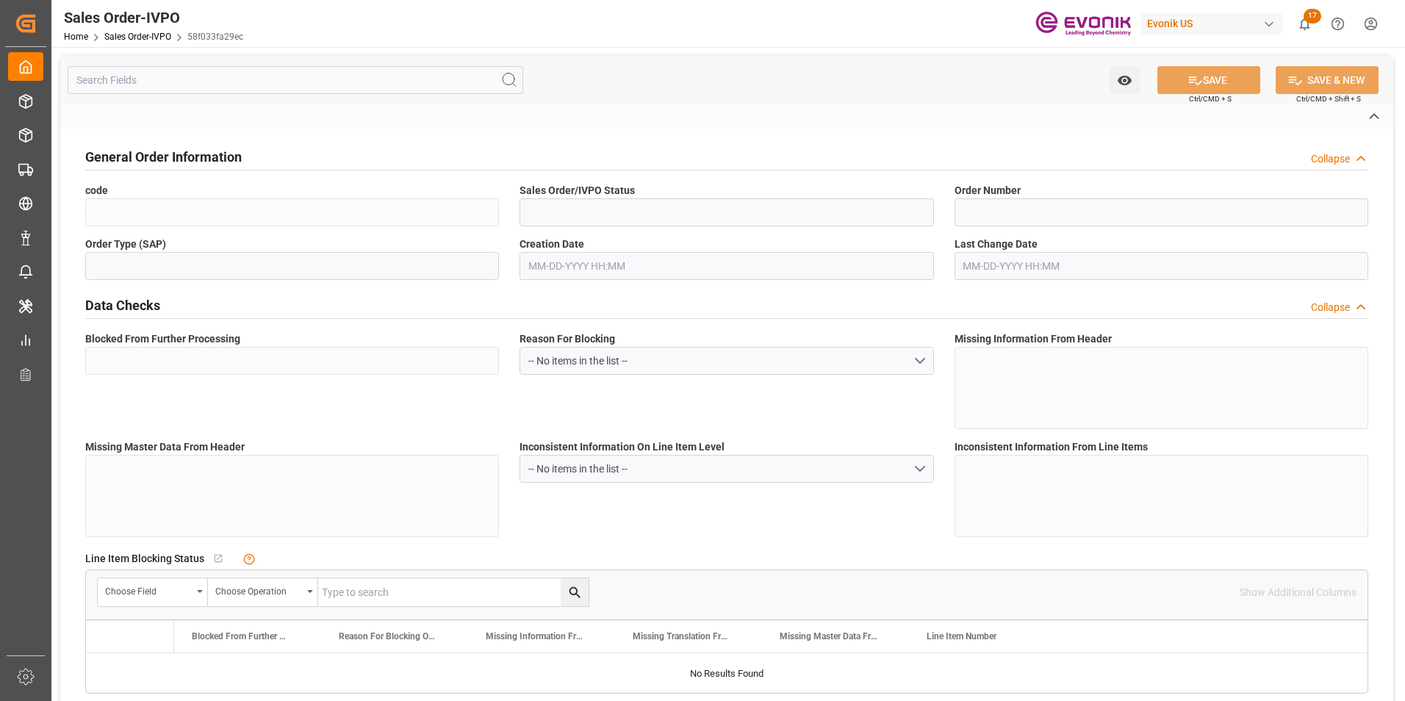
type input "Done"
type input "20GP"
type input "Done"
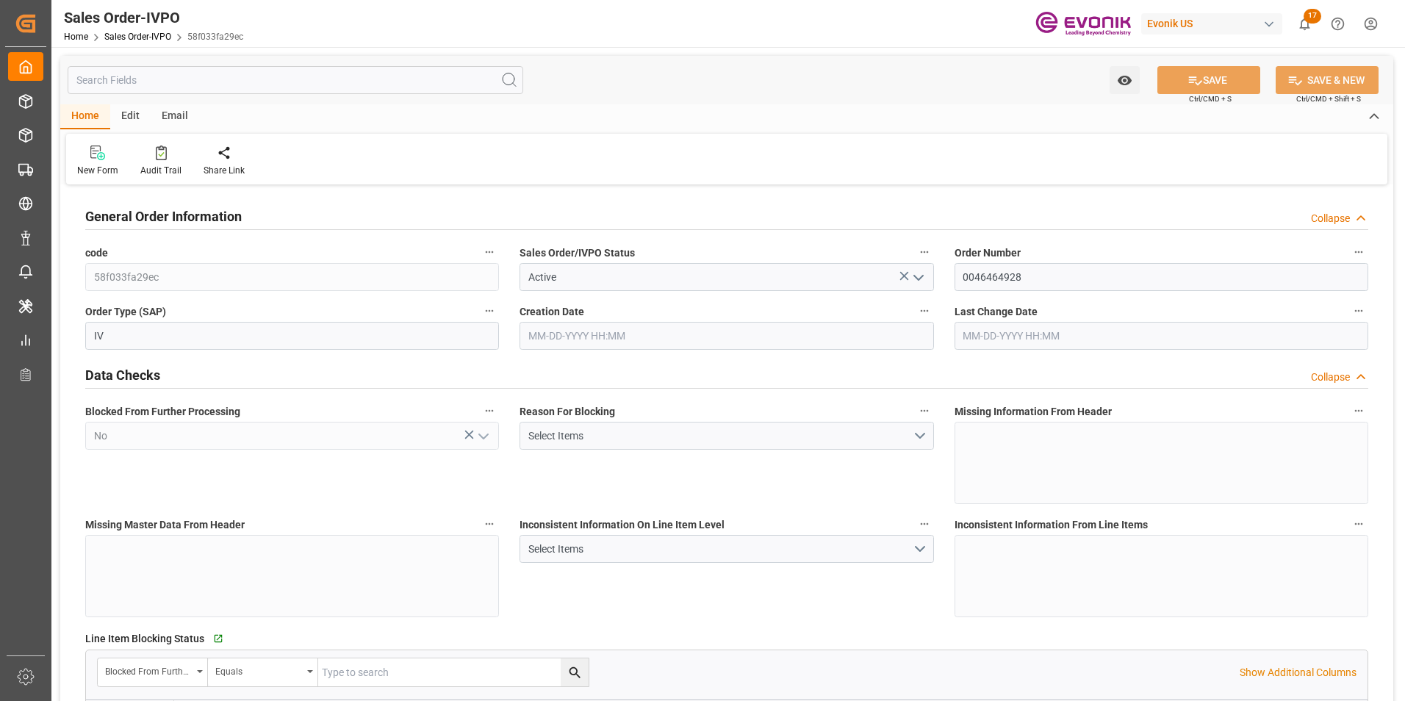
type input "GBSOU"
type input "+44 (0) 161 2304357Fax No.:"
type input "0"
type input "1"
type input "2"
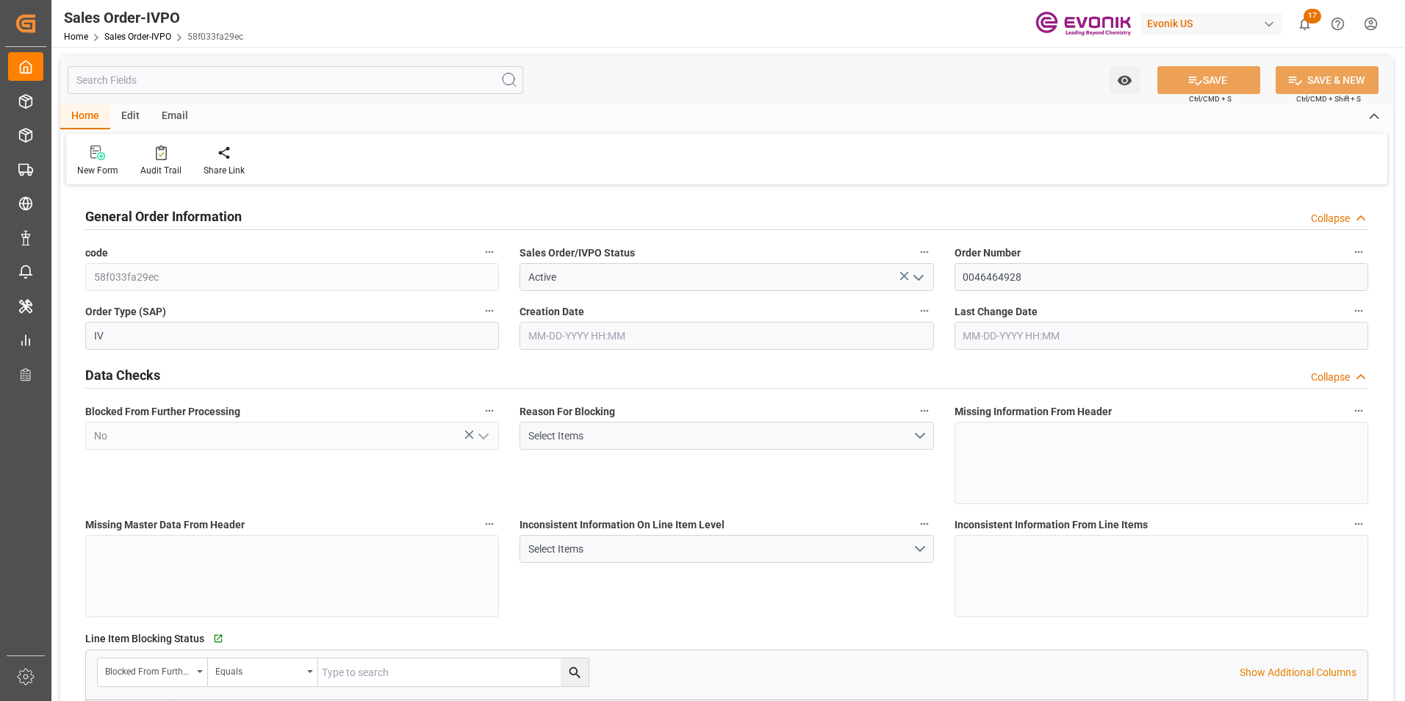
type input "2"
type input "18774"
type input "50.112"
type input "17000"
type input "30"
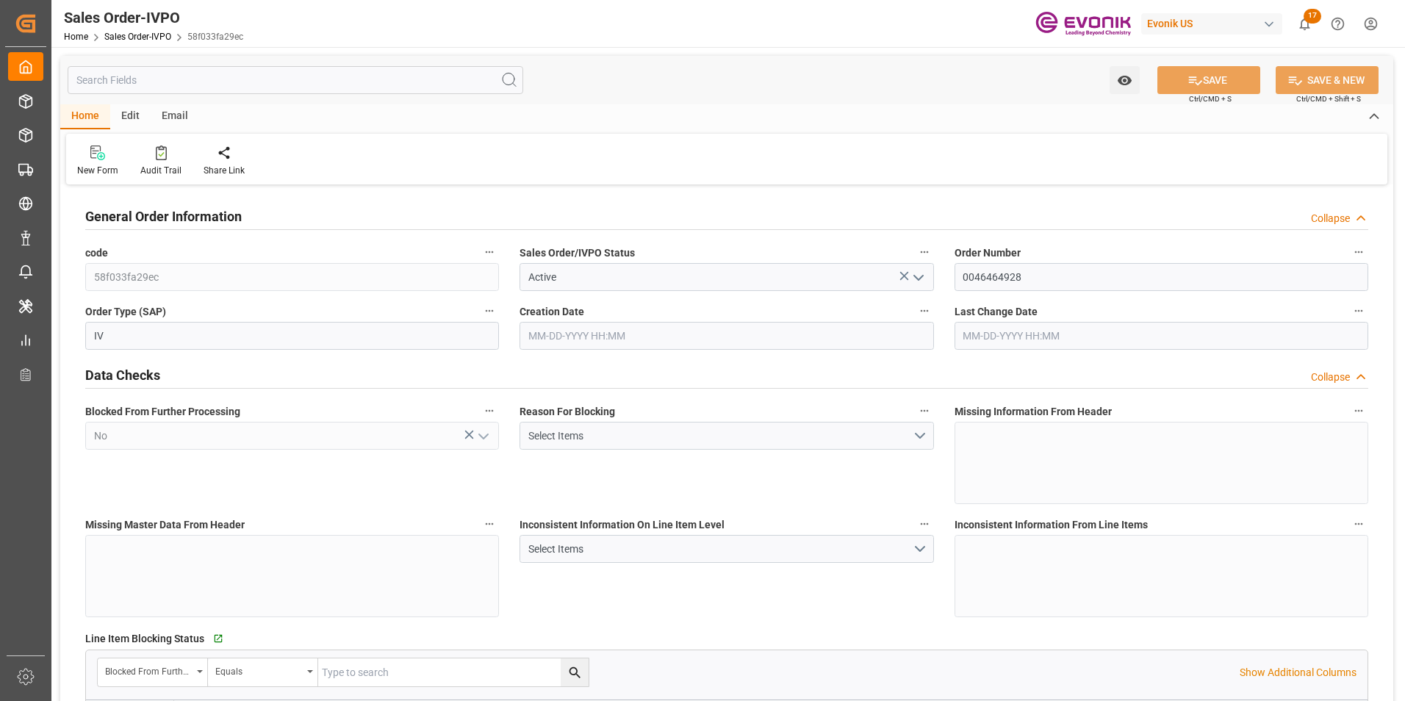
type input "07-22-2025 13:57"
type input "09-04-2025 21:57"
type input "+44 (0) 161 2304357Fax No.:"
click at [340, 154] on div at bounding box center [336, 152] width 74 height 15
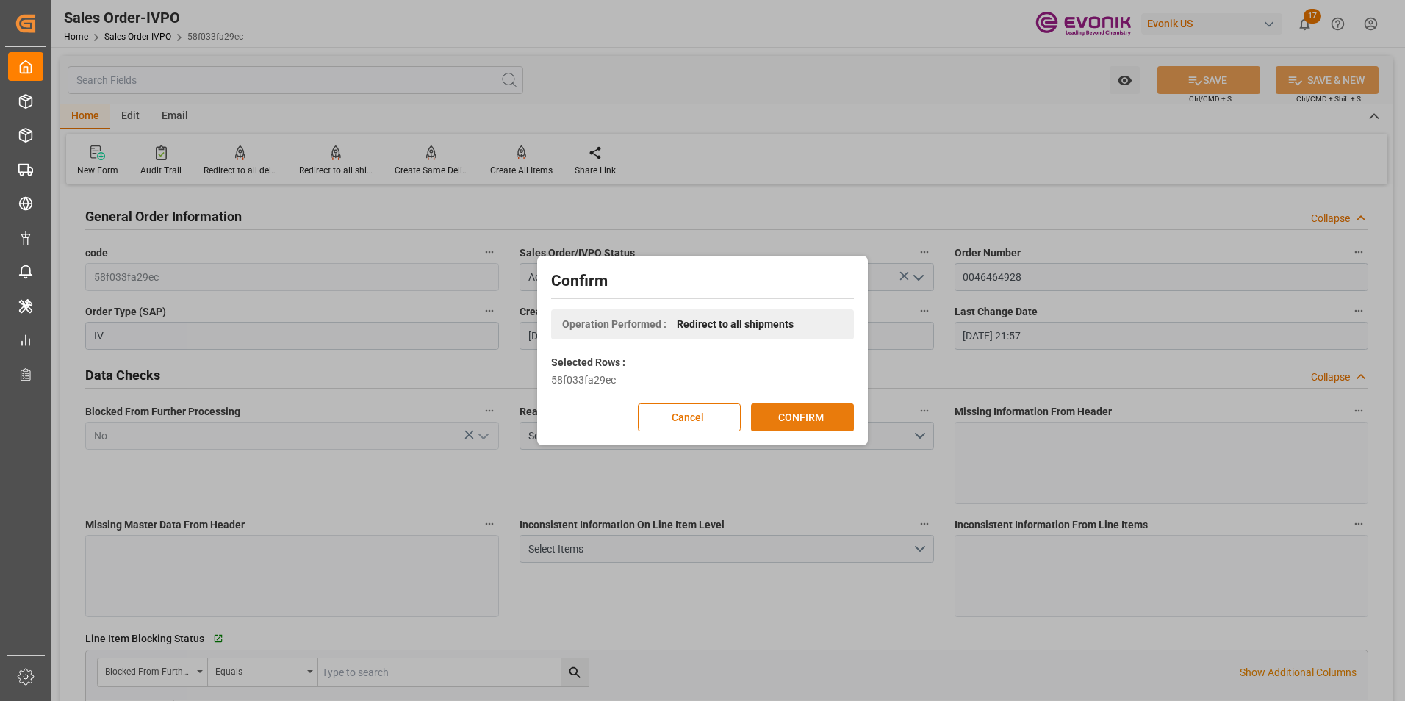
click at [816, 414] on button "CONFIRM" at bounding box center [802, 418] width 103 height 28
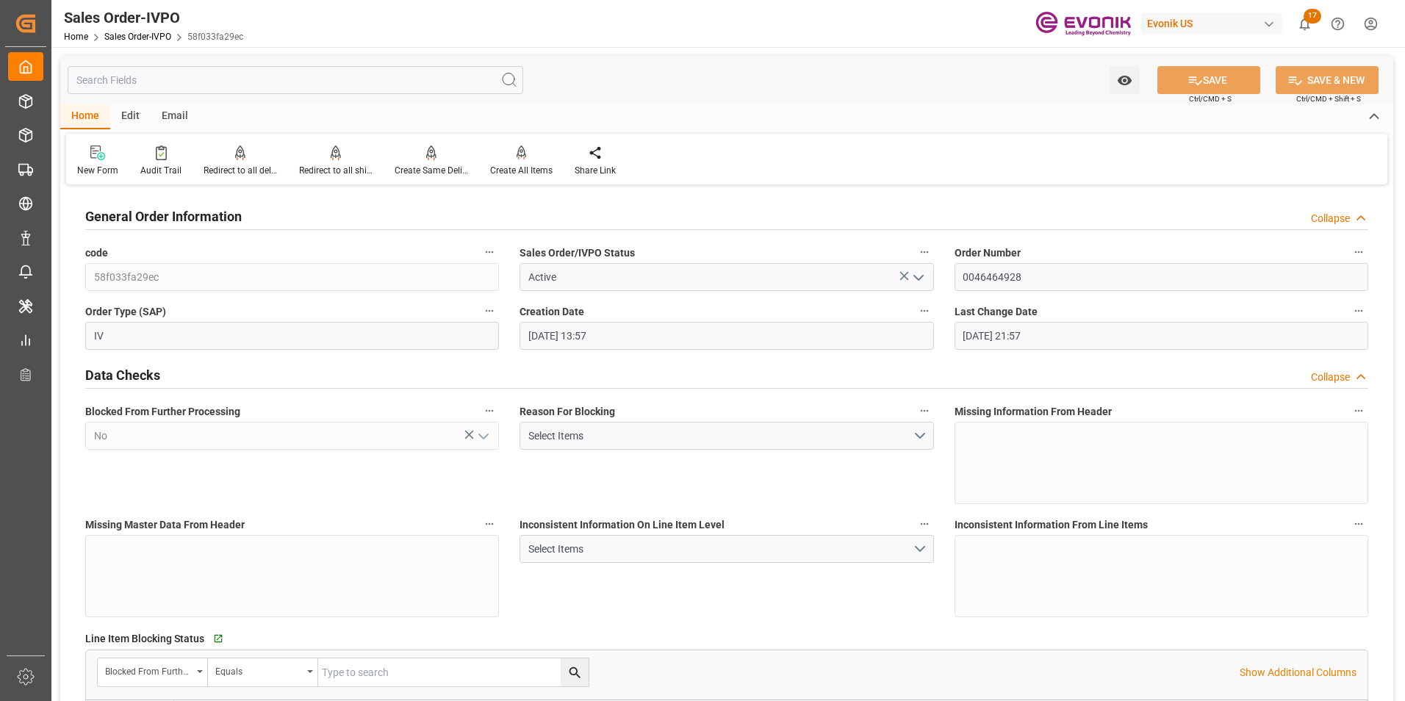
type input "+44 (0) 161 2304357Fax No.:"
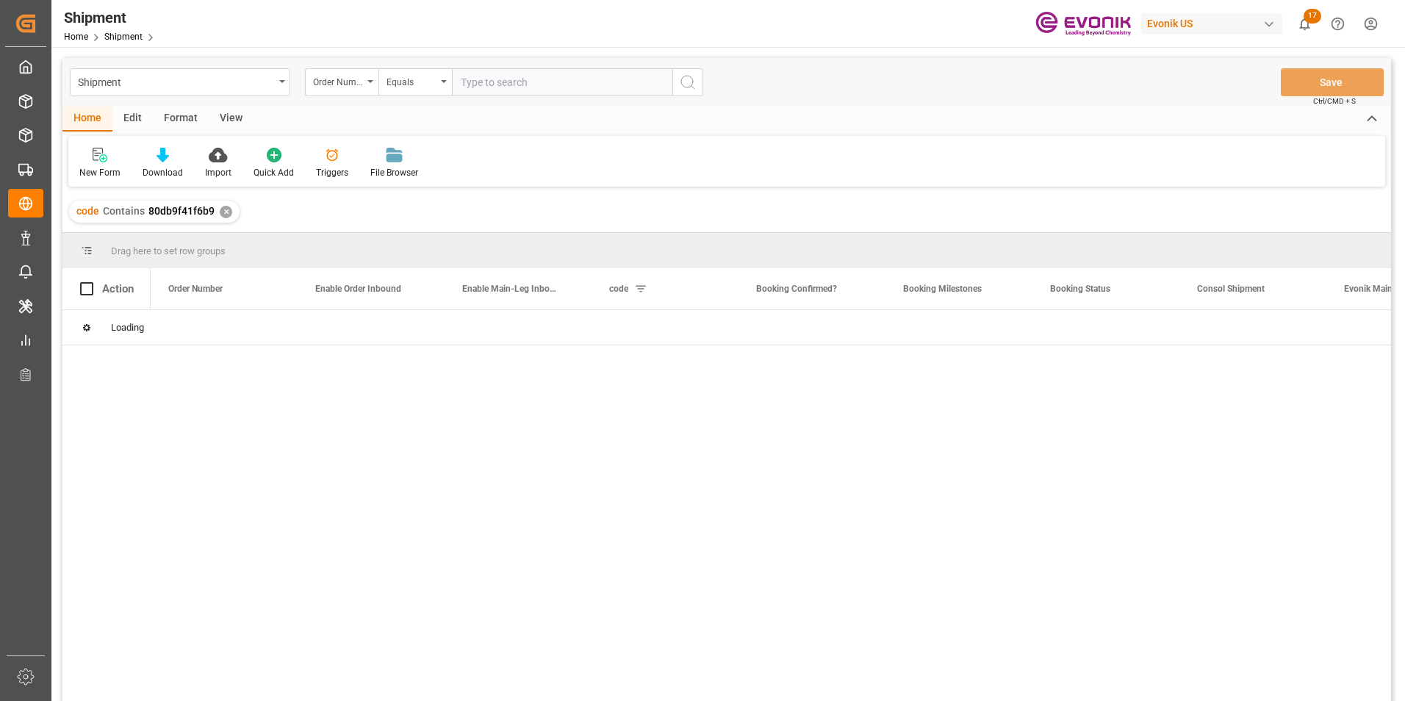
scroll to position [74, 0]
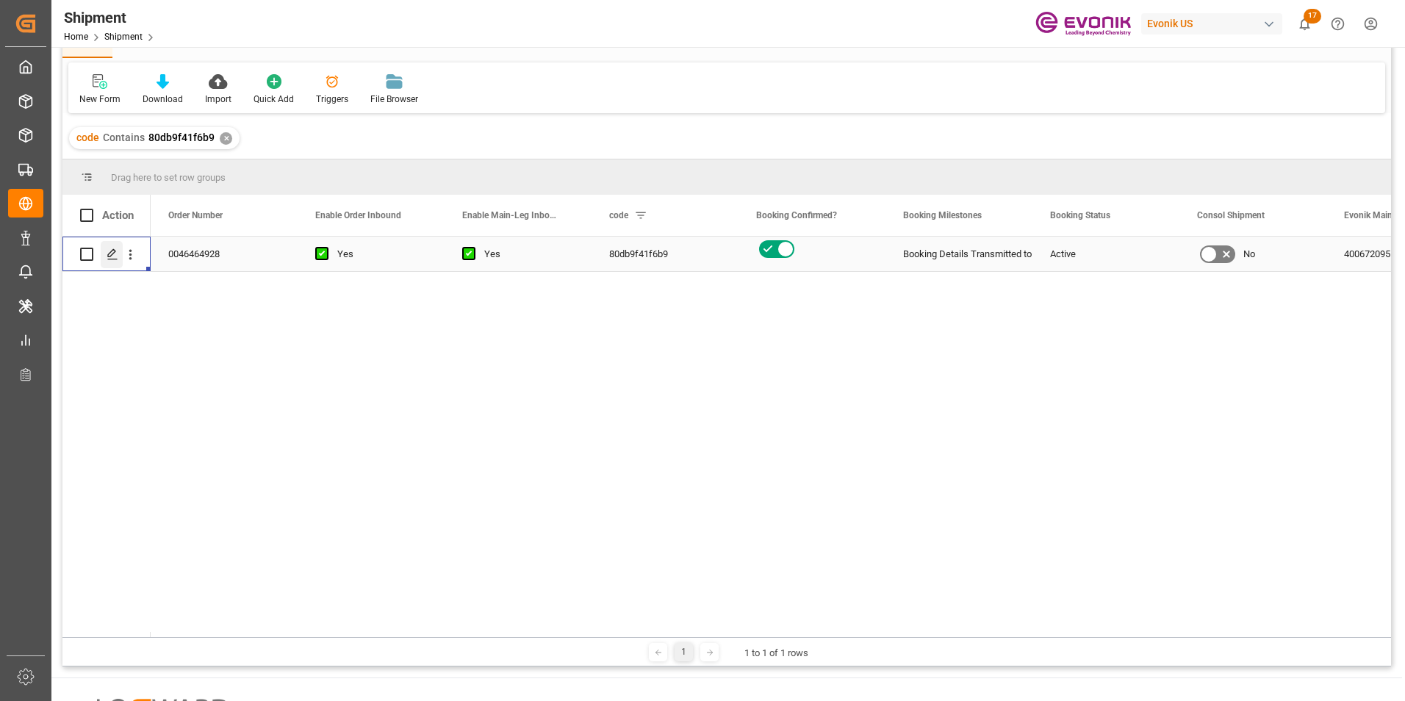
click at [113, 251] on icon "Press SPACE to select this row." at bounding box center [113, 254] width 12 height 12
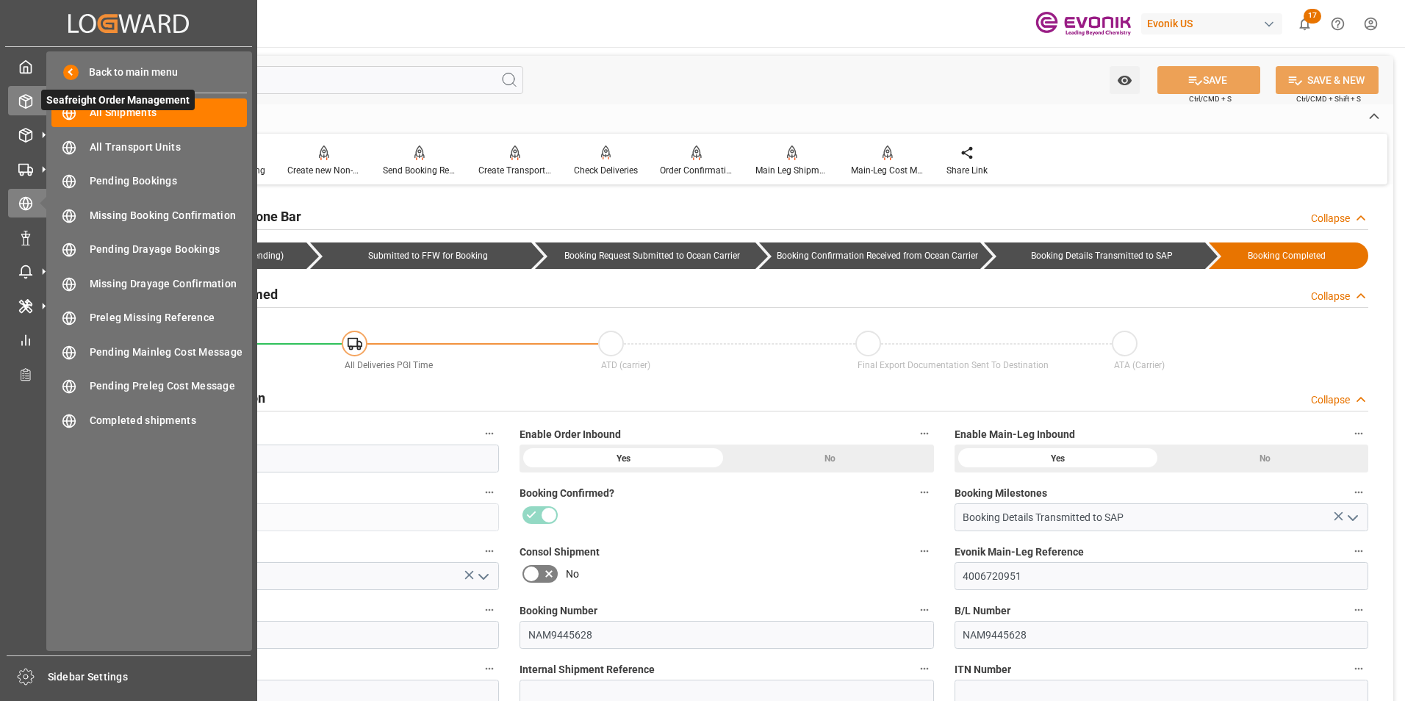
click at [20, 97] on icon at bounding box center [26, 101] width 12 height 13
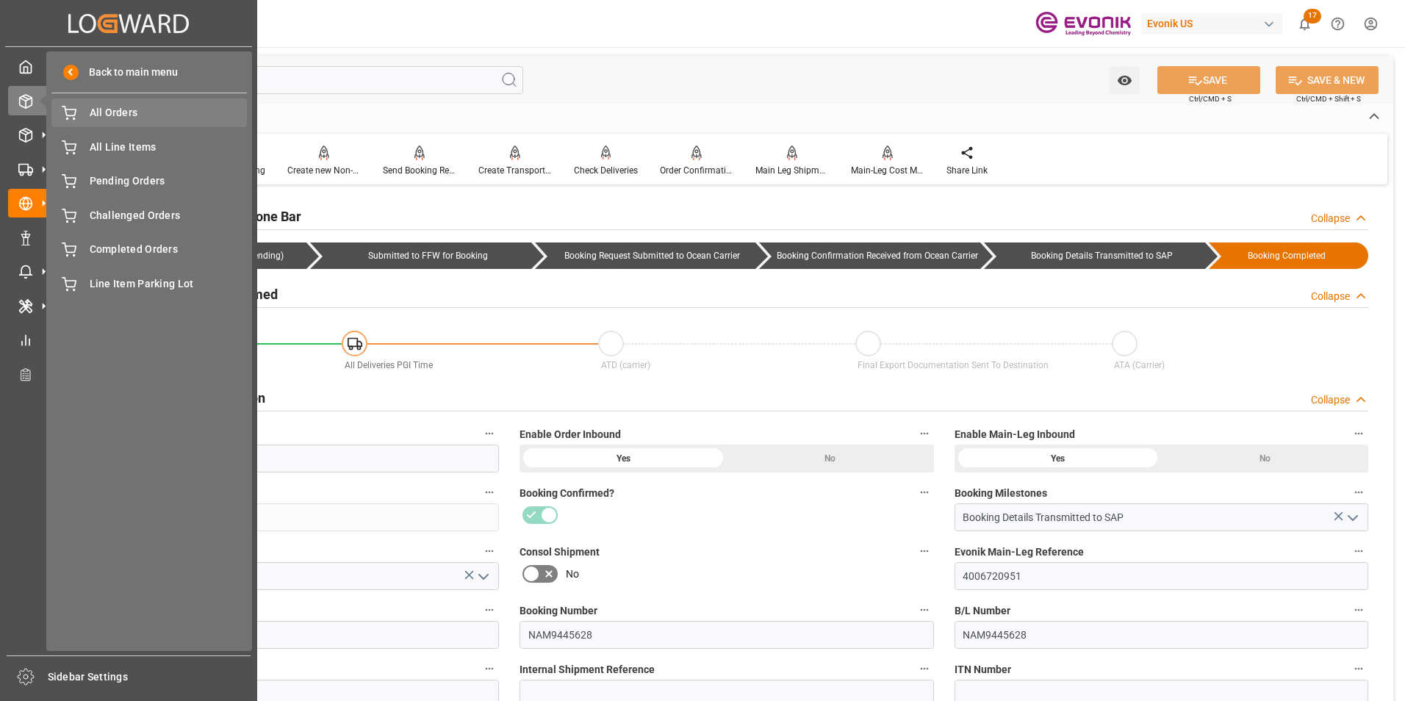
click at [123, 106] on span "All Orders" at bounding box center [169, 112] width 158 height 15
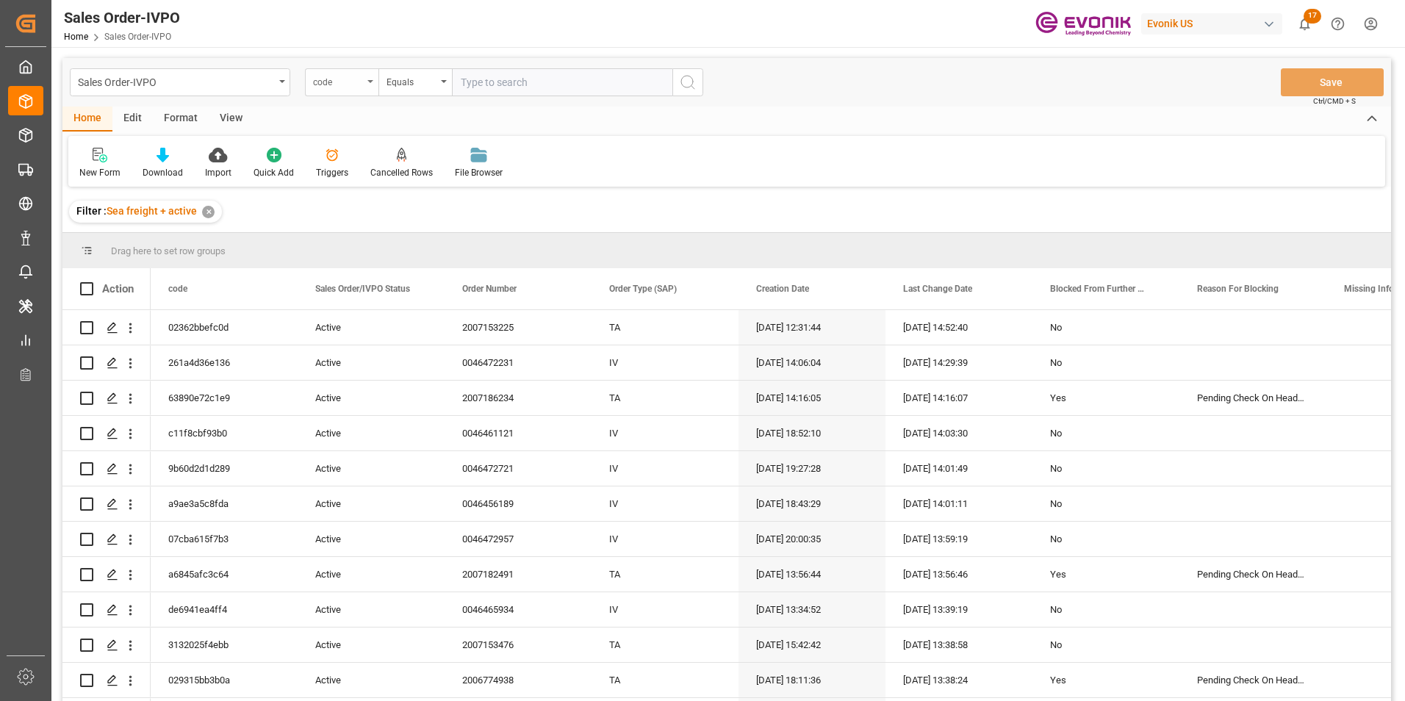
click at [370, 81] on icon "open menu" at bounding box center [371, 81] width 6 height 3
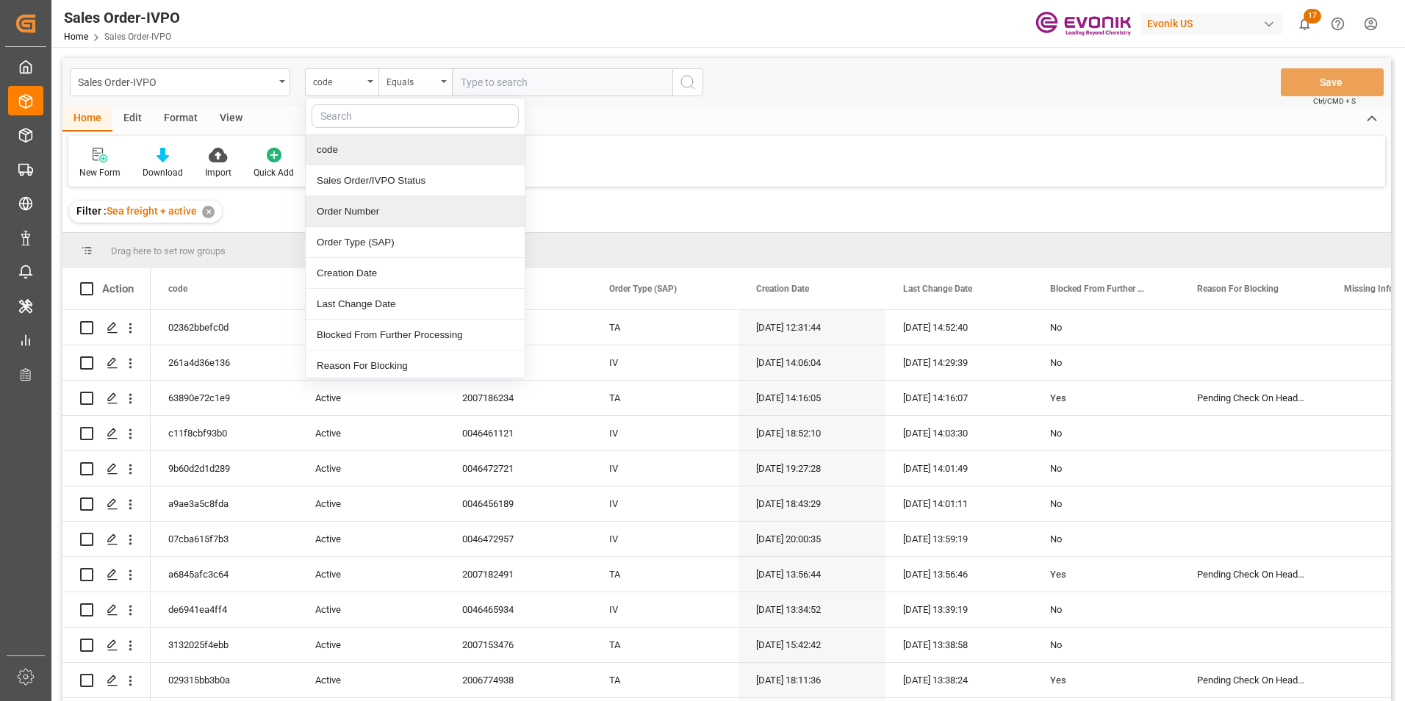
click at [347, 212] on div "Order Number" at bounding box center [415, 211] width 219 height 31
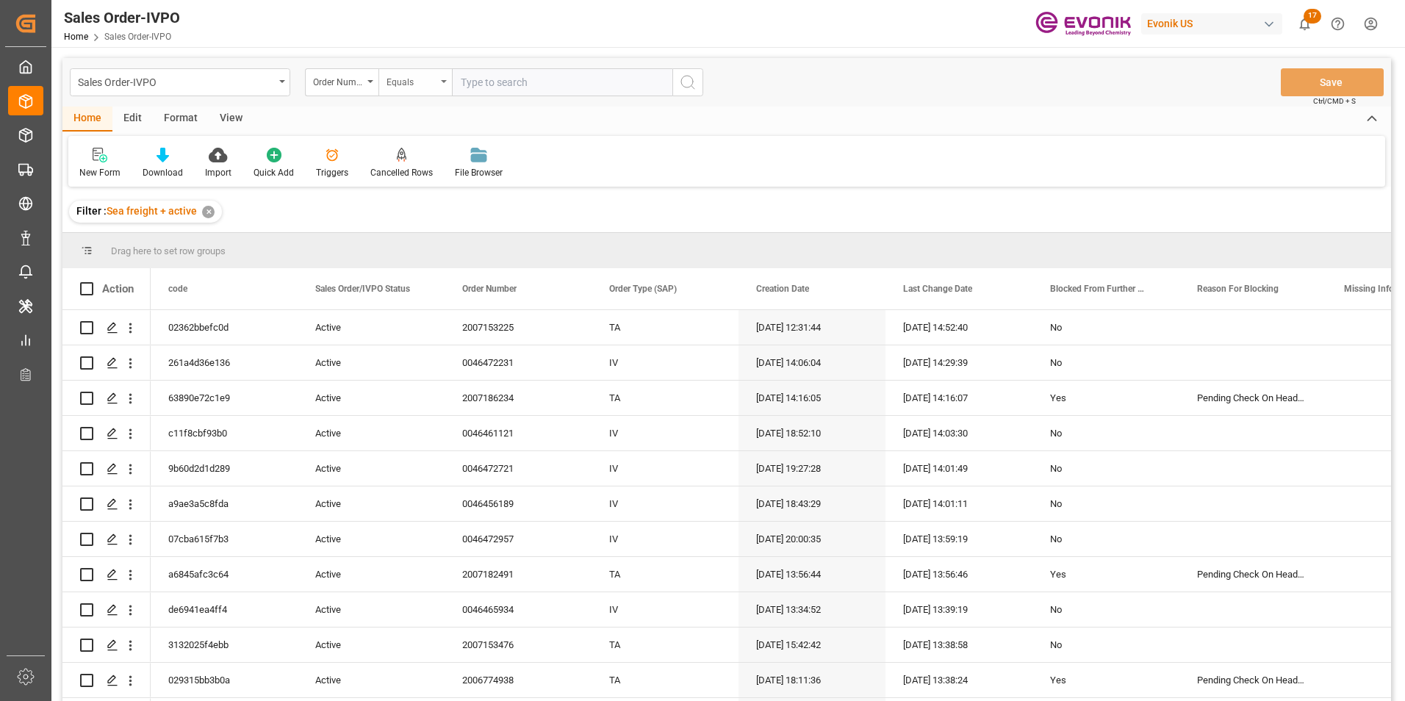
click at [440, 74] on div "Equals" at bounding box center [416, 82] width 74 height 28
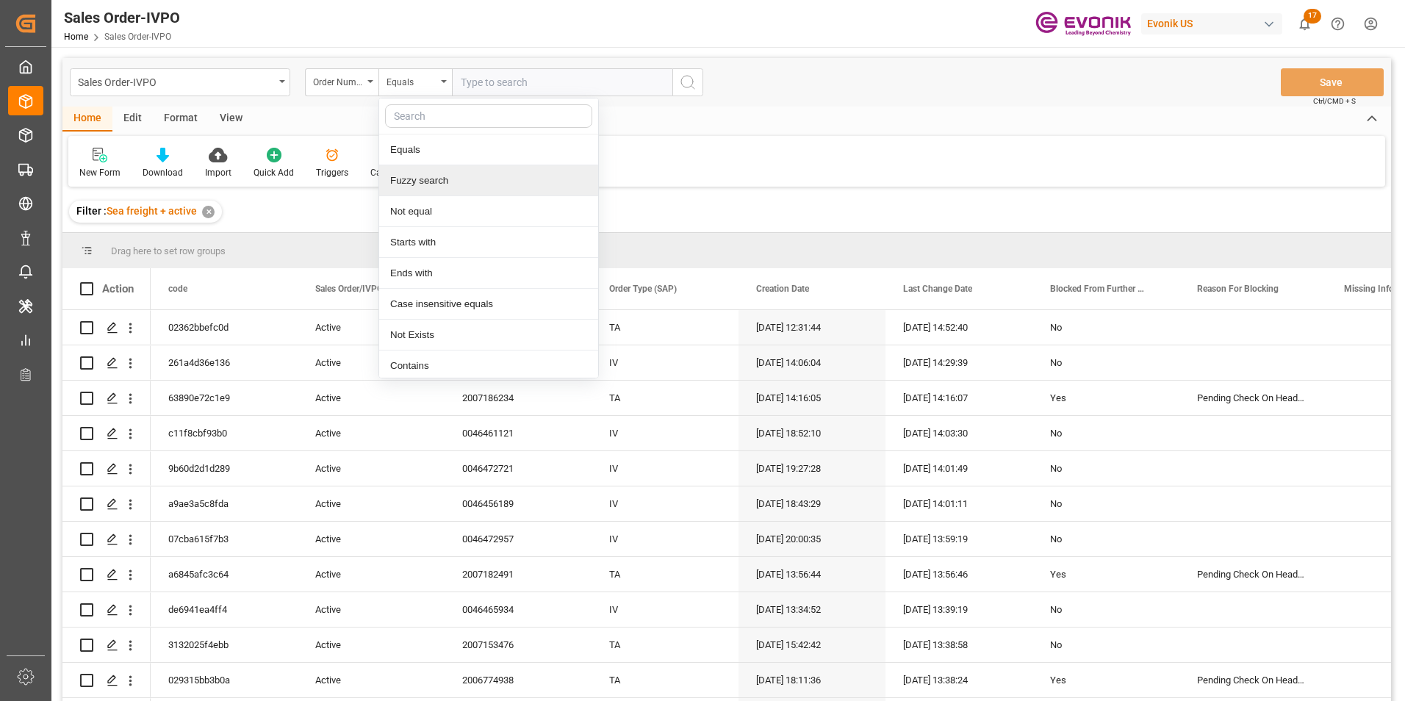
click at [419, 181] on div "Fuzzy search" at bounding box center [488, 180] width 219 height 31
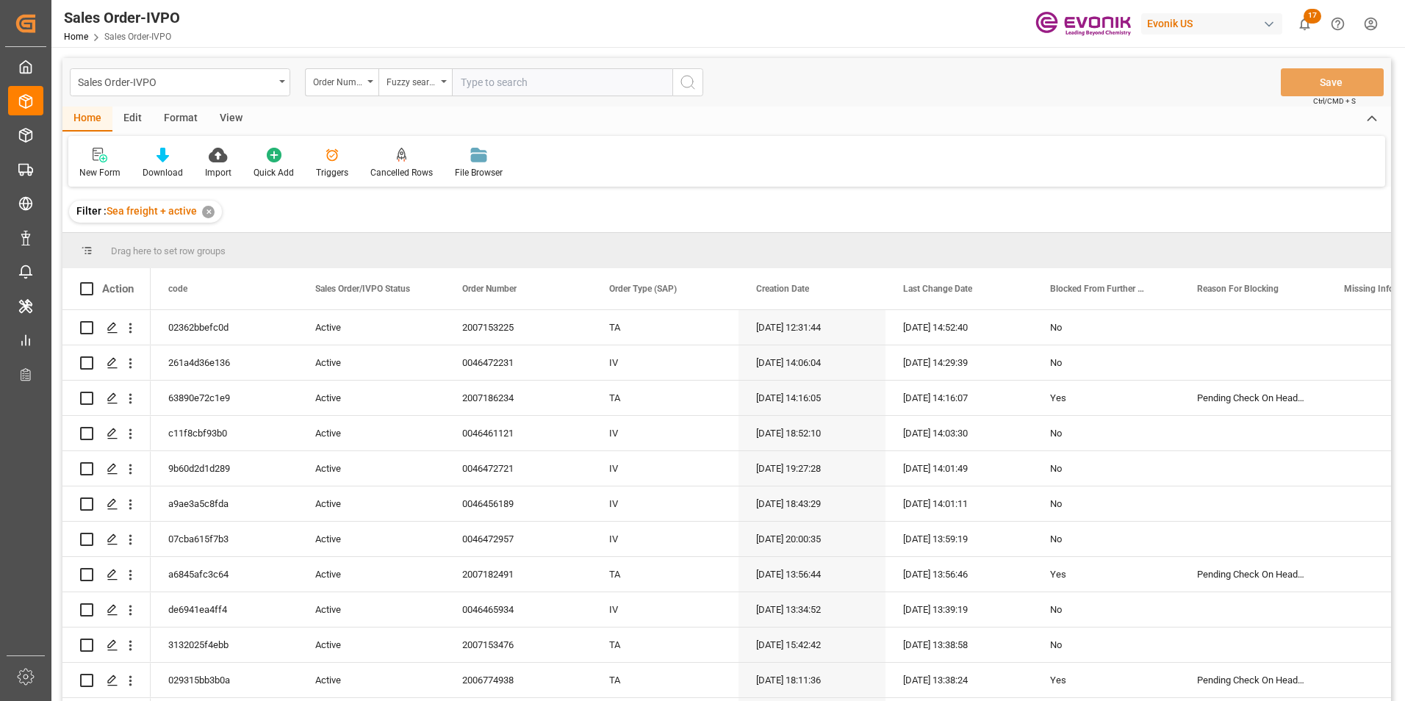
click at [491, 80] on input "text" at bounding box center [562, 82] width 221 height 28
paste input "46466867"
type input "46466867"
click at [681, 78] on icon "search button" at bounding box center [688, 83] width 18 height 18
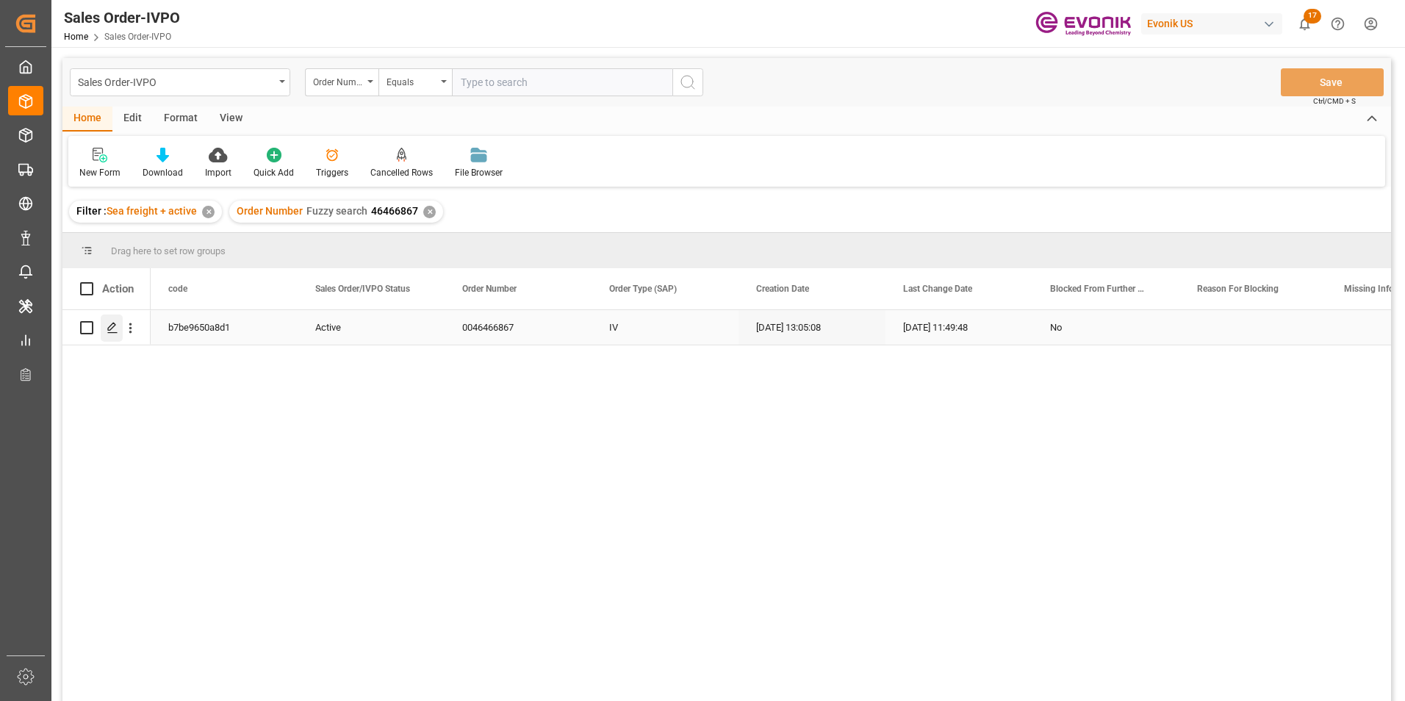
click at [108, 325] on icon "Press SPACE to select this row." at bounding box center [113, 328] width 12 height 12
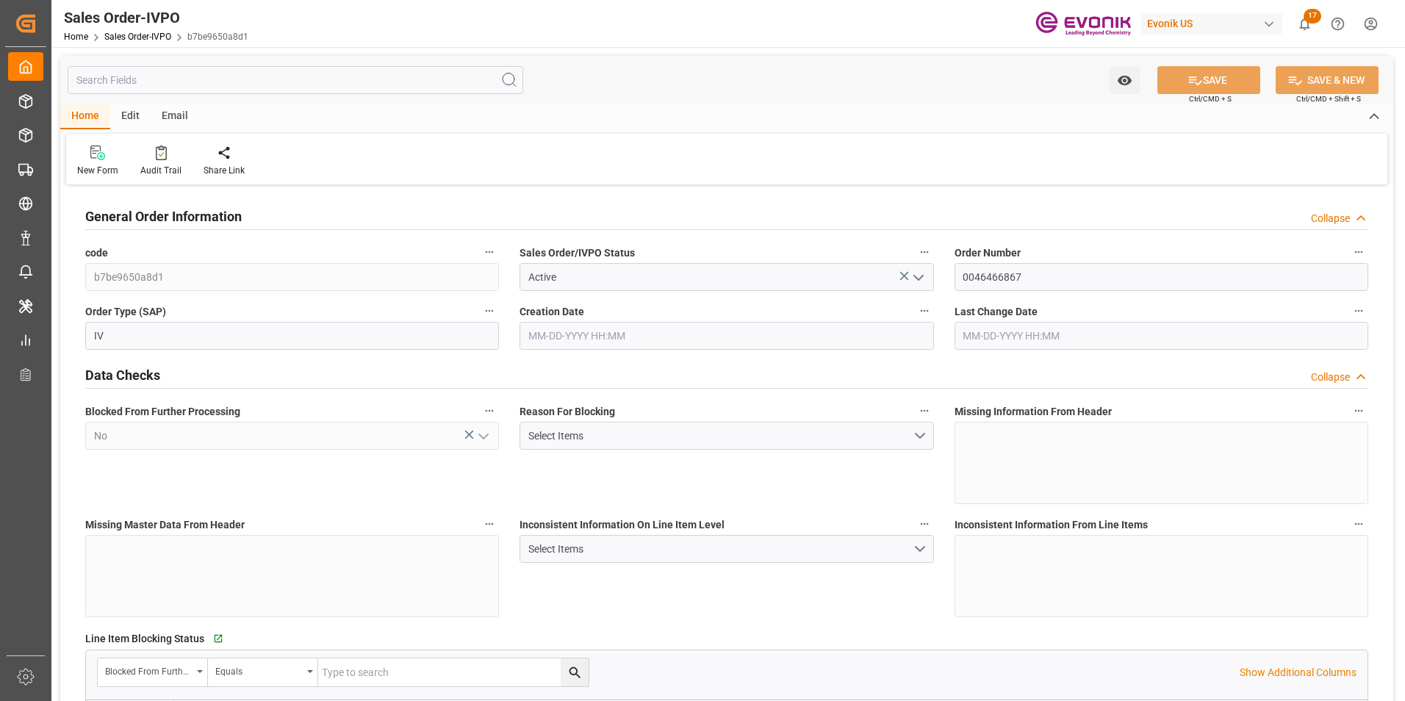
type input "SGSIN"
type input "0"
type input "1"
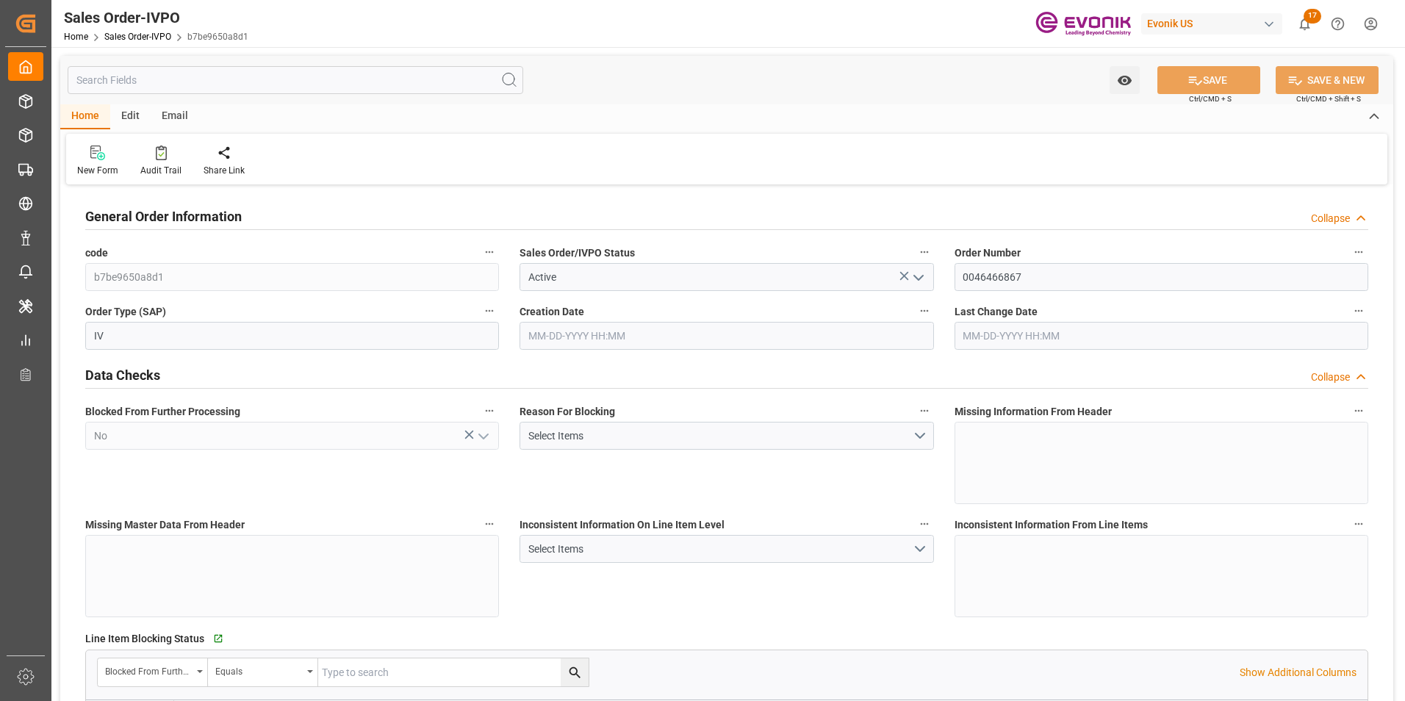
type input "9961.68"
type input "23.6127"
type input "17000"
type input "30"
type input "08-05-2025 13:05"
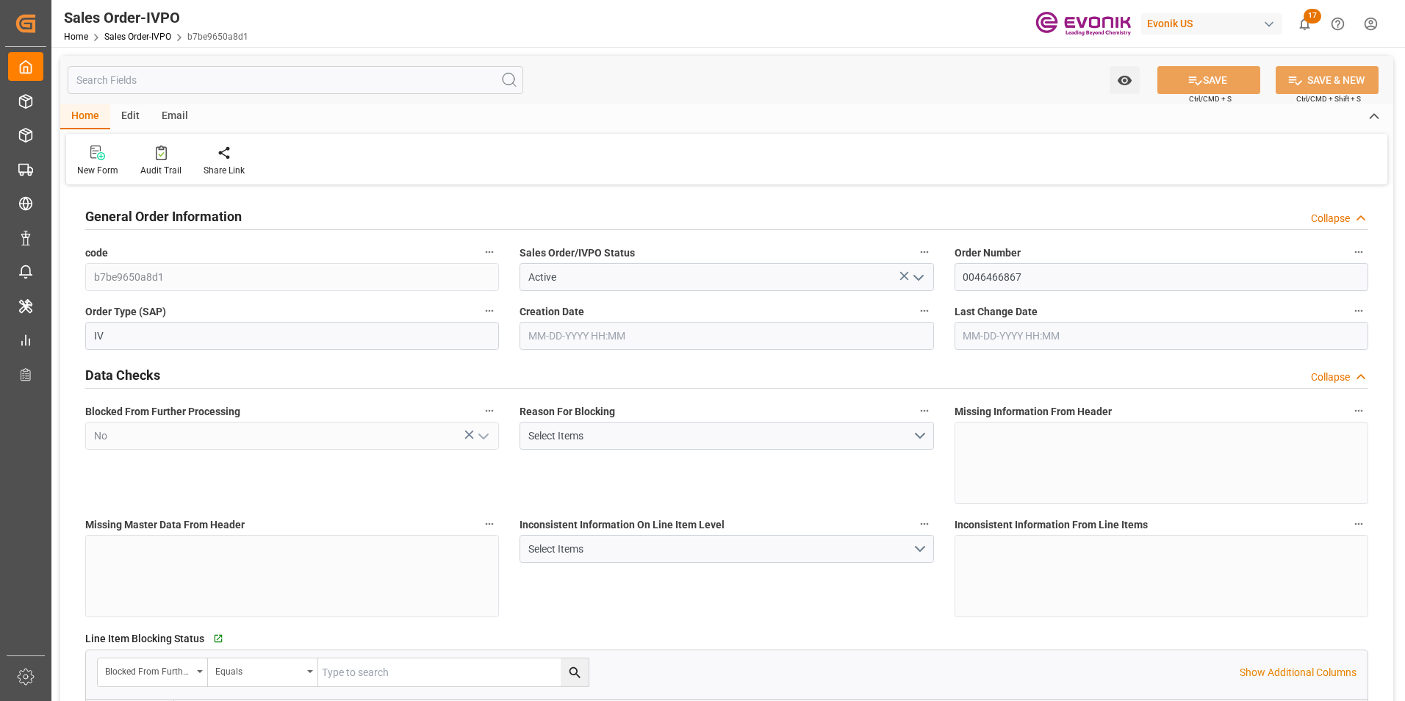
type input "09-05-2025 11:49"
click at [335, 155] on icon at bounding box center [336, 153] width 10 height 15
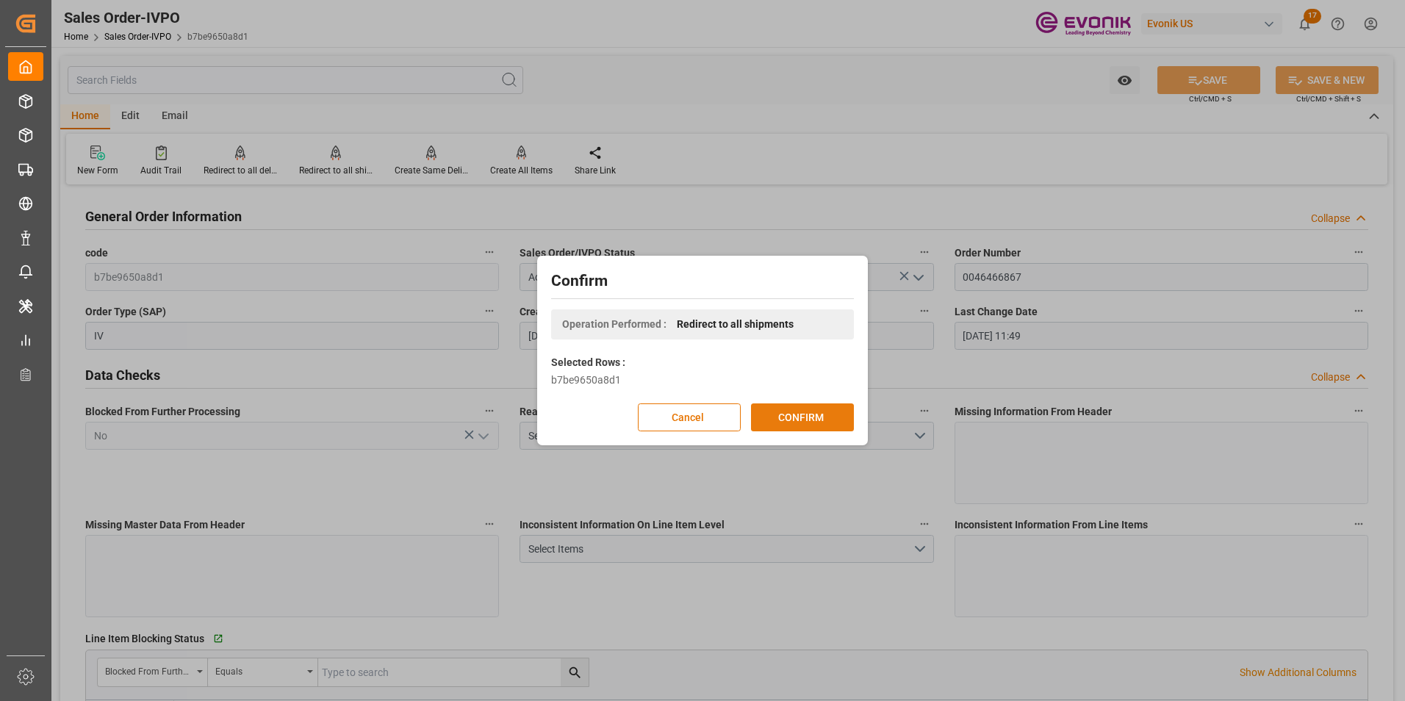
click at [798, 410] on button "CONFIRM" at bounding box center [802, 418] width 103 height 28
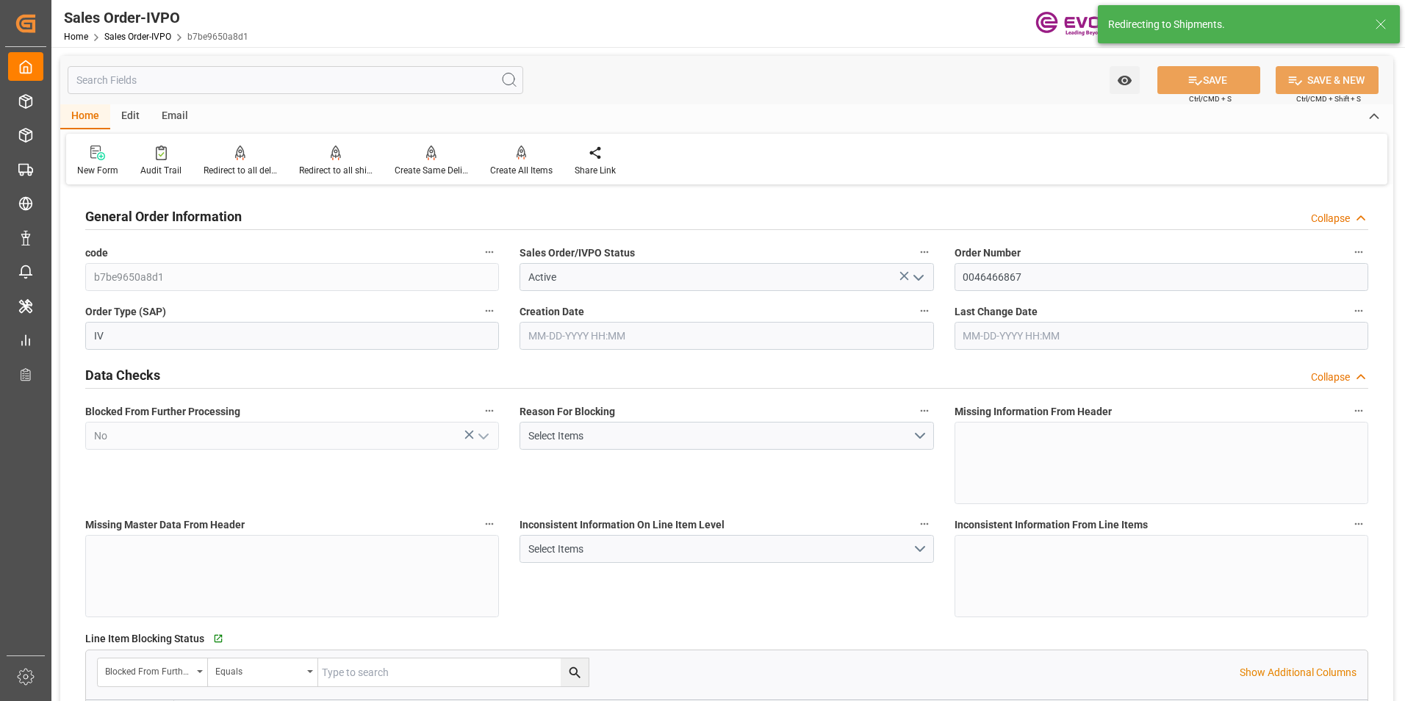
type input "08-05-2025 13:05"
type input "09-05-2025 11:49"
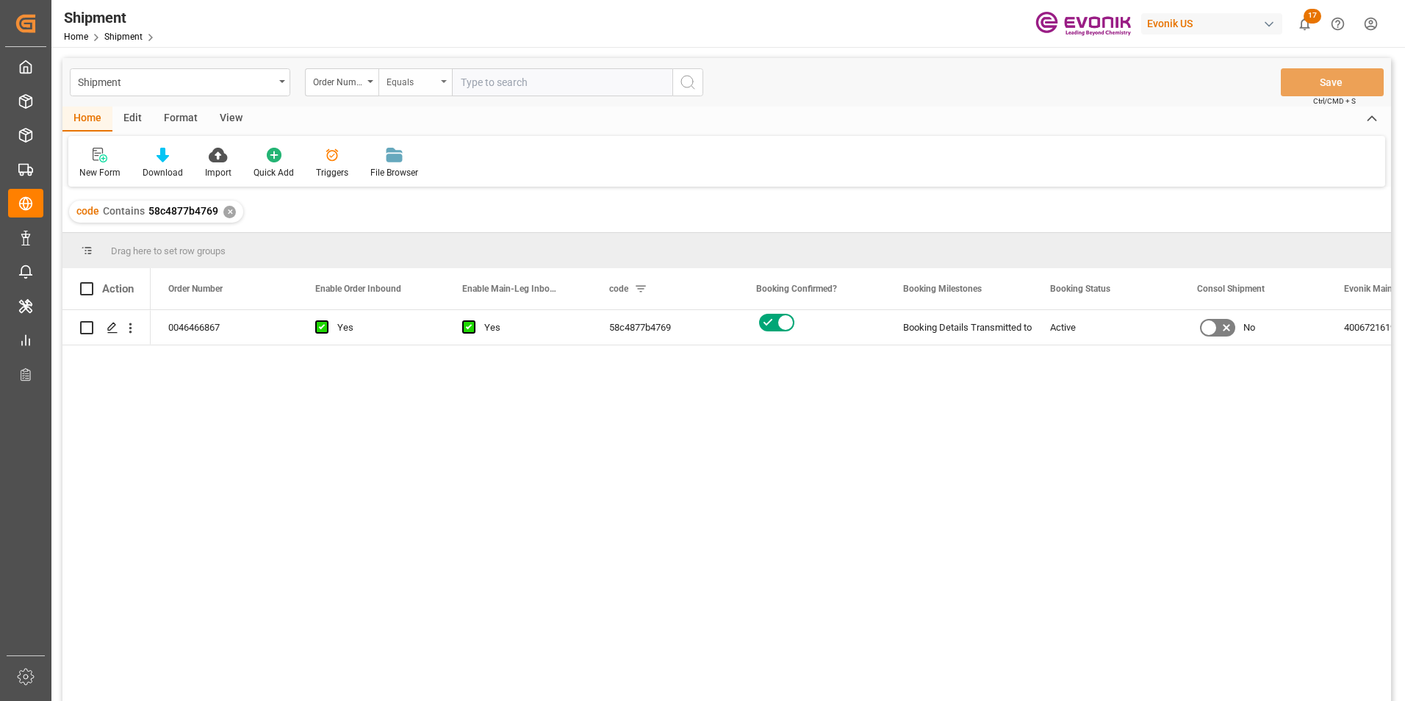
click at [445, 78] on div "Equals" at bounding box center [416, 82] width 74 height 28
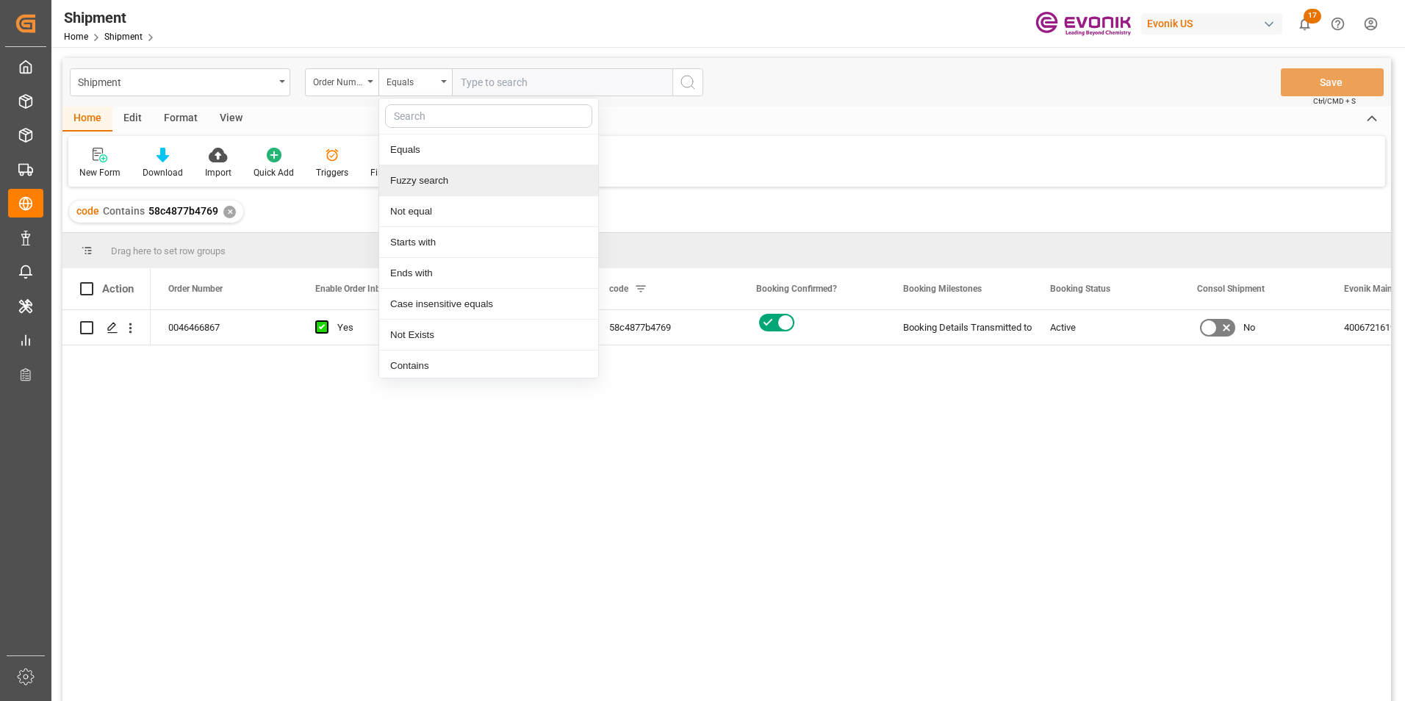
drag, startPoint x: 423, startPoint y: 189, endPoint x: 432, endPoint y: 177, distance: 14.7
click at [423, 188] on div "Fuzzy search" at bounding box center [488, 180] width 219 height 31
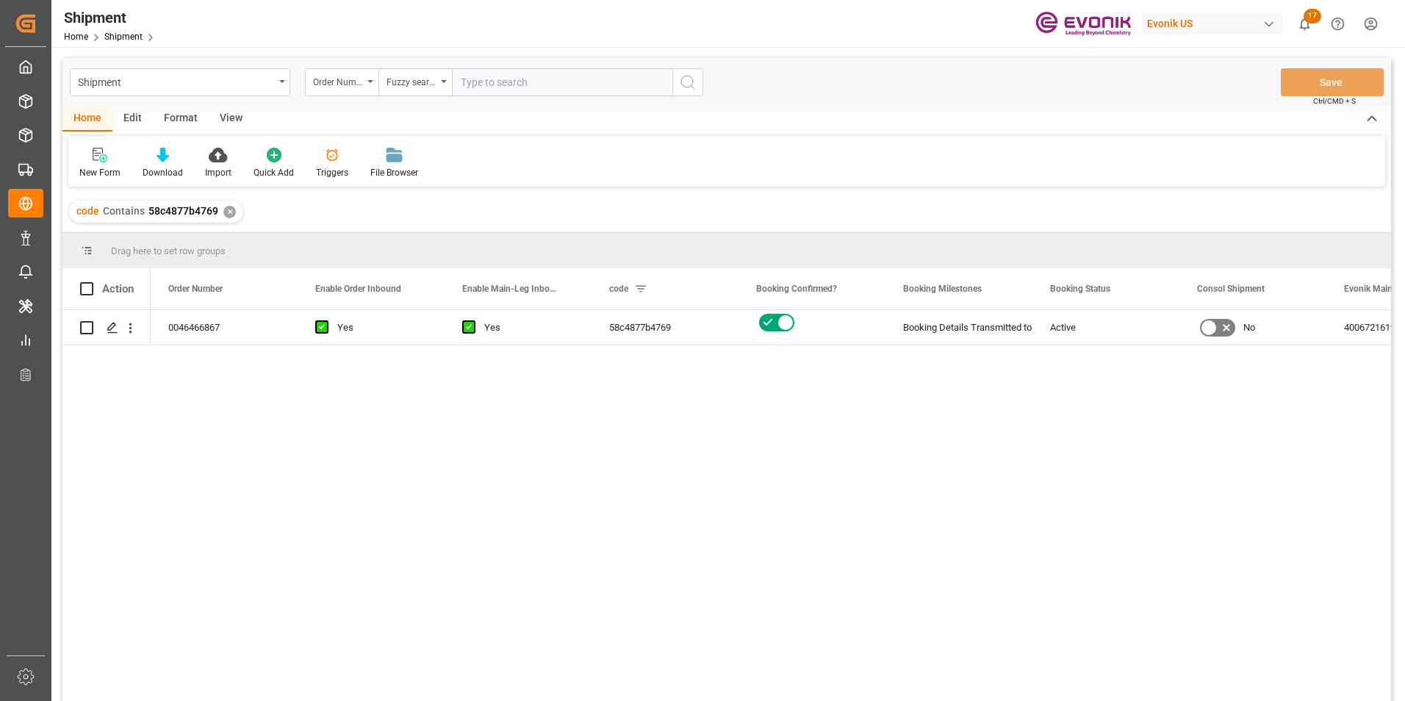
click at [495, 85] on input "text" at bounding box center [562, 82] width 221 height 28
paste input "46464930"
type input "46464930"
click at [689, 77] on icon "search button" at bounding box center [688, 83] width 18 height 18
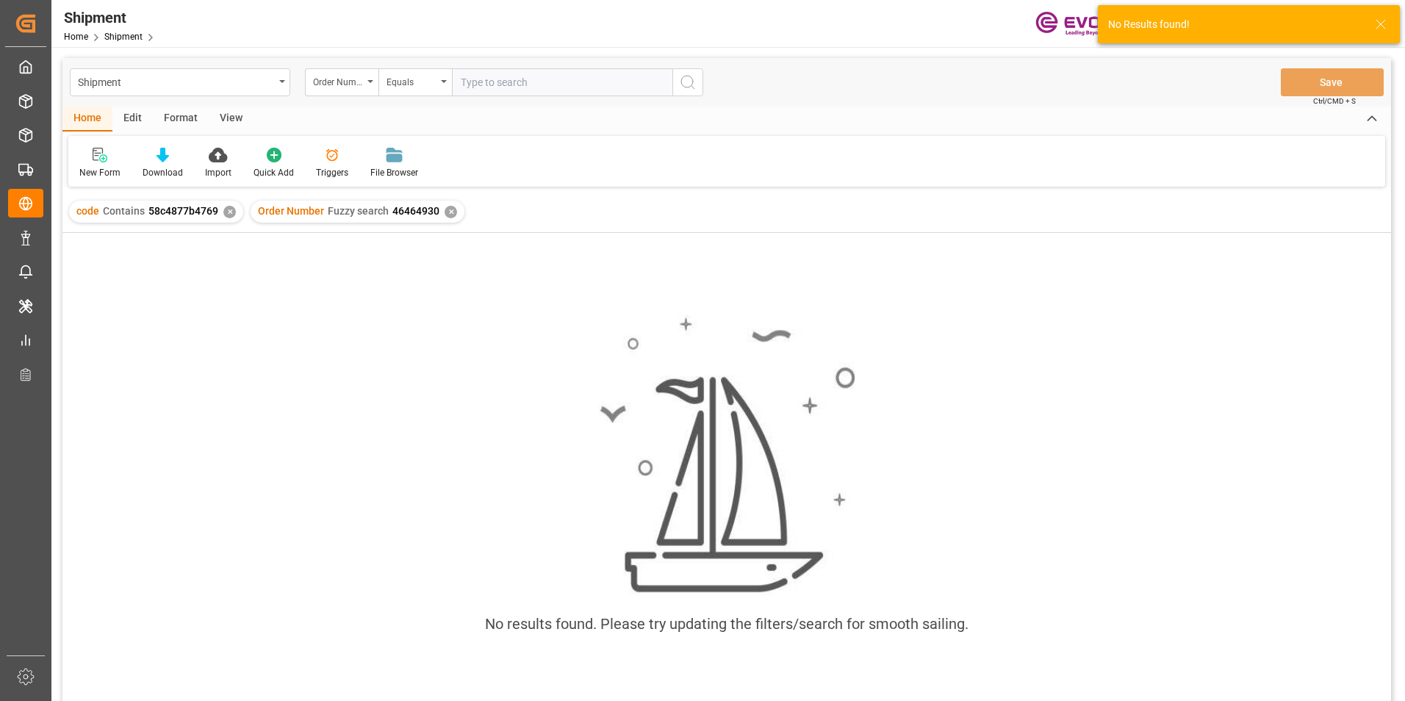
click at [228, 210] on div "✕" at bounding box center [229, 212] width 12 height 12
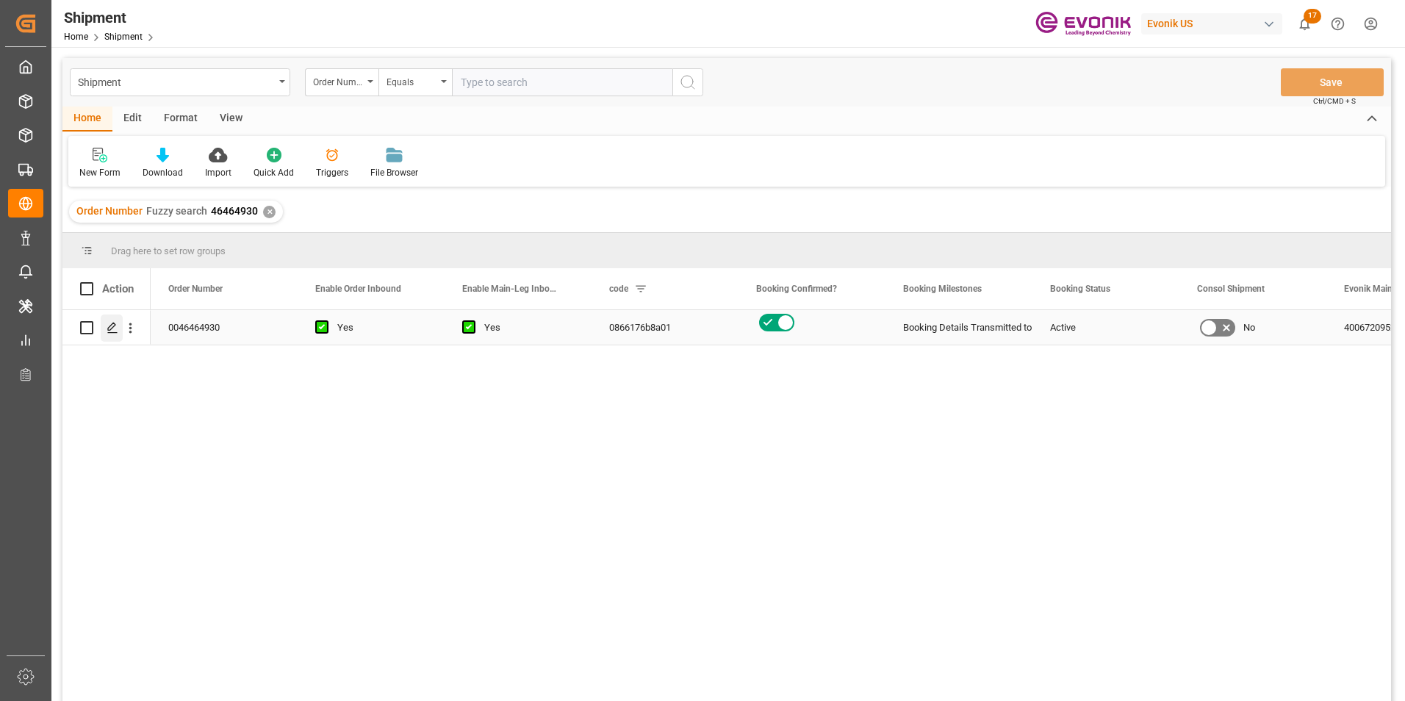
click at [107, 328] on icon "Press SPACE to select this row." at bounding box center [113, 328] width 12 height 12
